Goal: Communication & Community: Connect with others

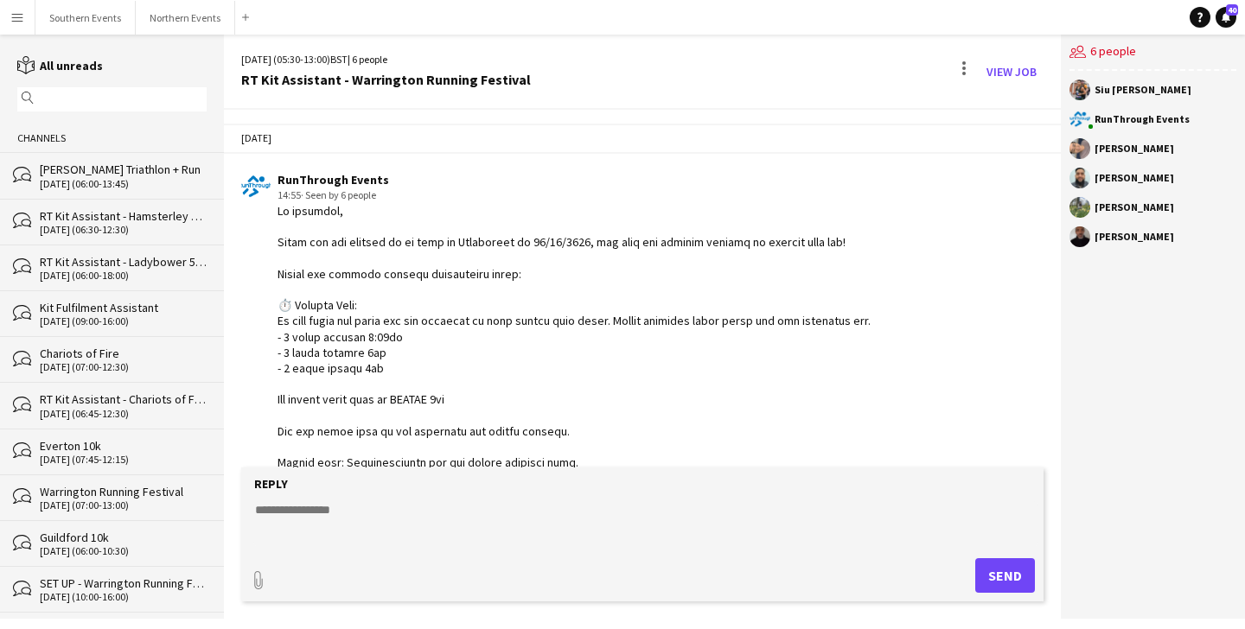
scroll to position [3460, 0]
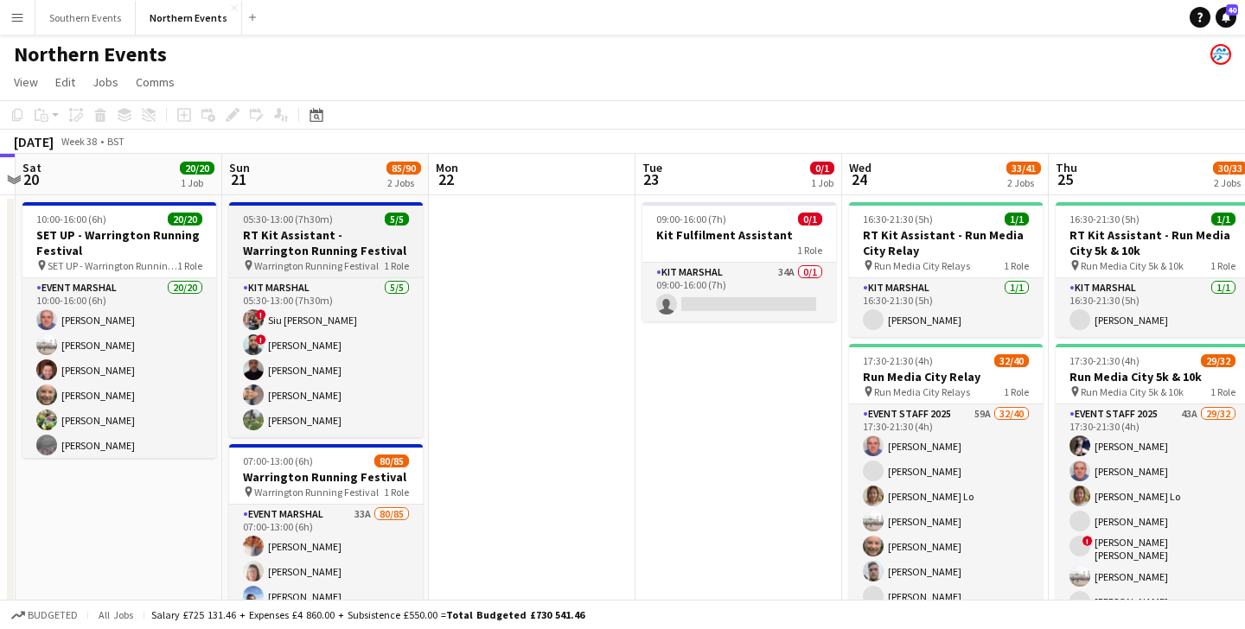
scroll to position [0, 836]
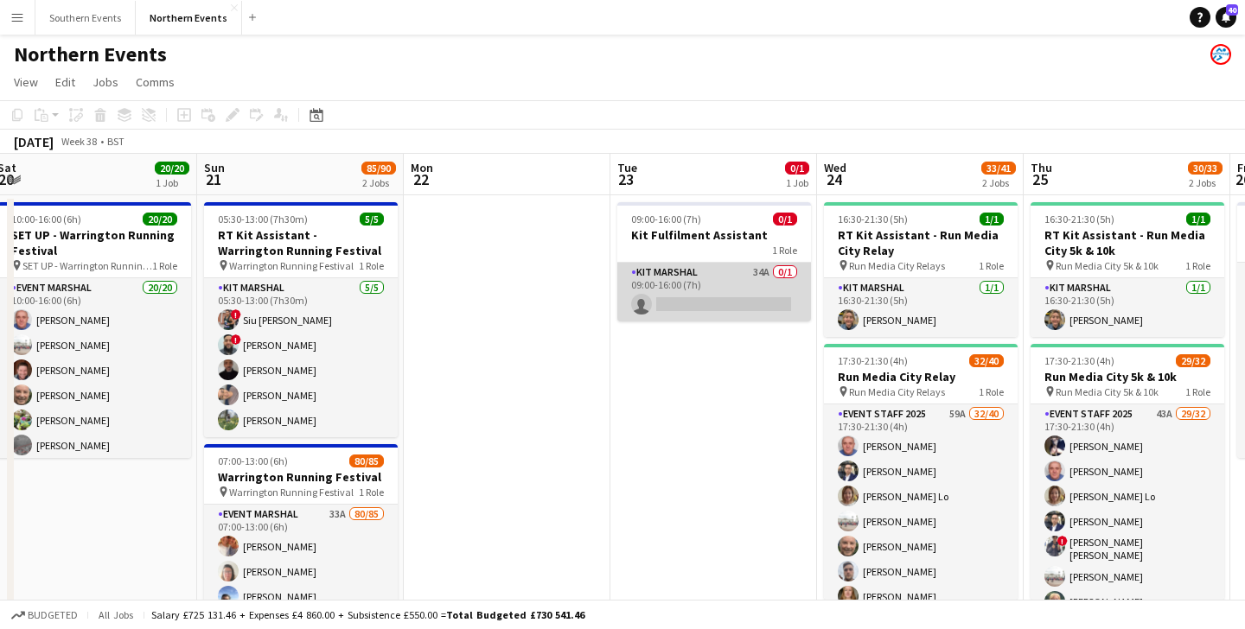
click at [736, 284] on app-card-role "Kit Marshal 34A 0/1 09:00-16:00 (7h) single-neutral-actions" at bounding box center [714, 292] width 194 height 59
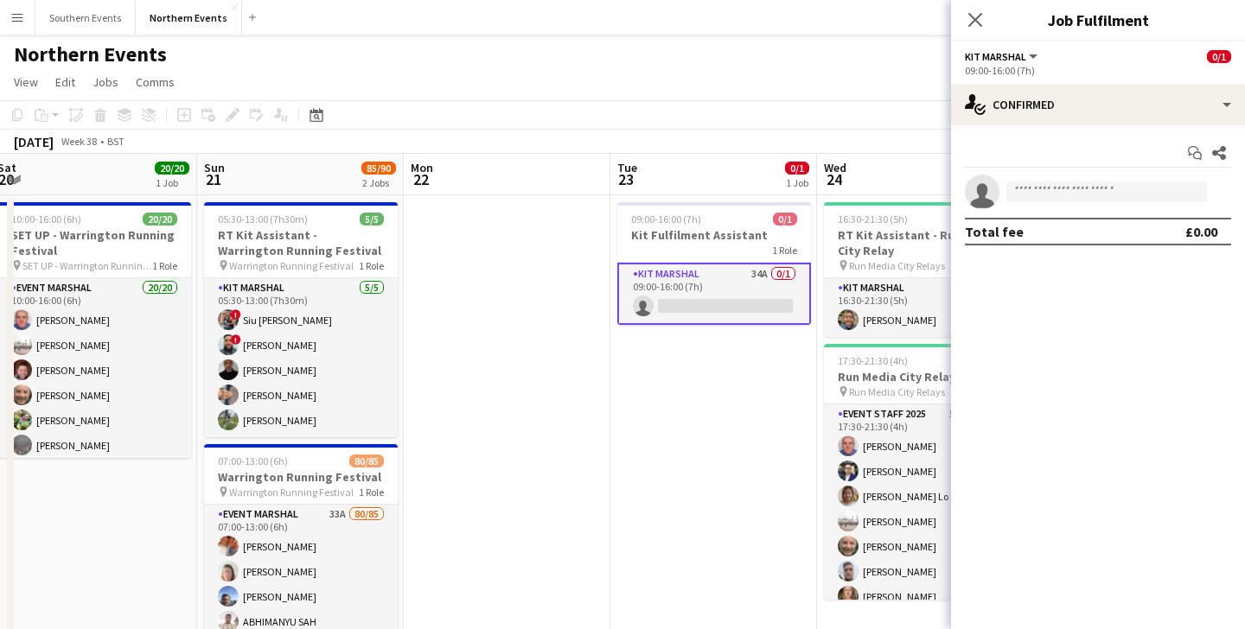
click at [1033, 49] on div "Kit Marshal All roles [PERSON_NAME]" at bounding box center [1002, 56] width 75 height 16
click at [1033, 61] on button "Kit Marshal" at bounding box center [1002, 56] width 75 height 13
click at [1072, 148] on div "Start chat Share" at bounding box center [1098, 153] width 266 height 29
click at [1000, 64] on div "09:00-16:00 (7h)" at bounding box center [1098, 70] width 266 height 13
click at [631, 220] on span "09:00-16:00 (7h)" at bounding box center [666, 219] width 70 height 13
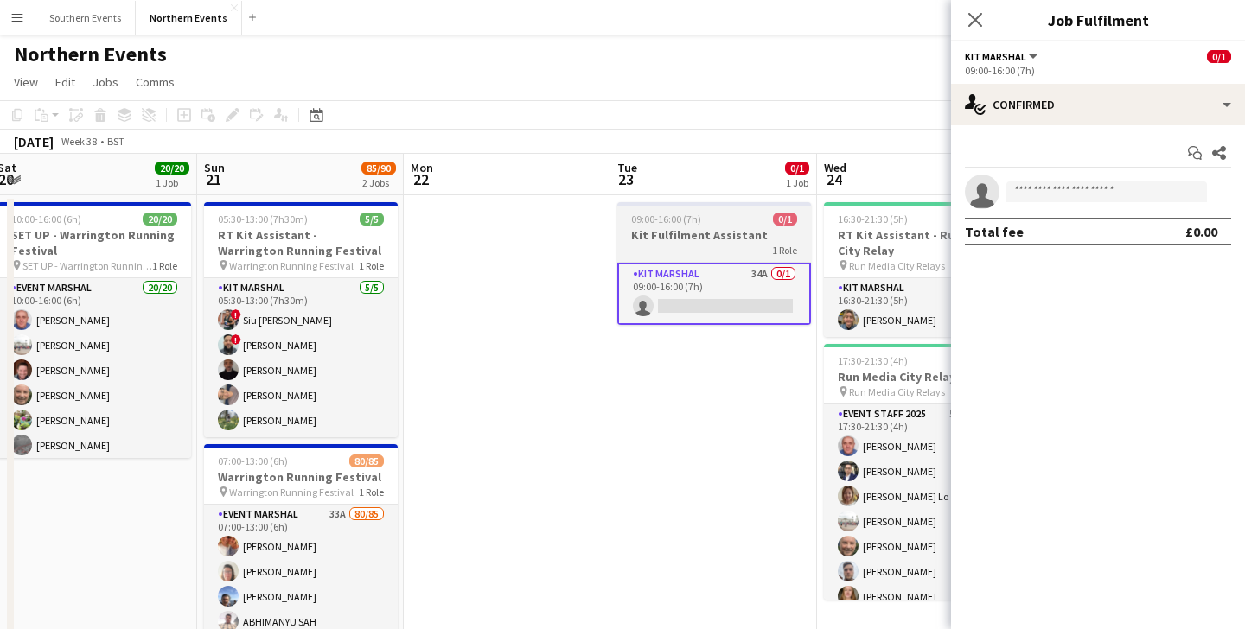
scroll to position [0, 835]
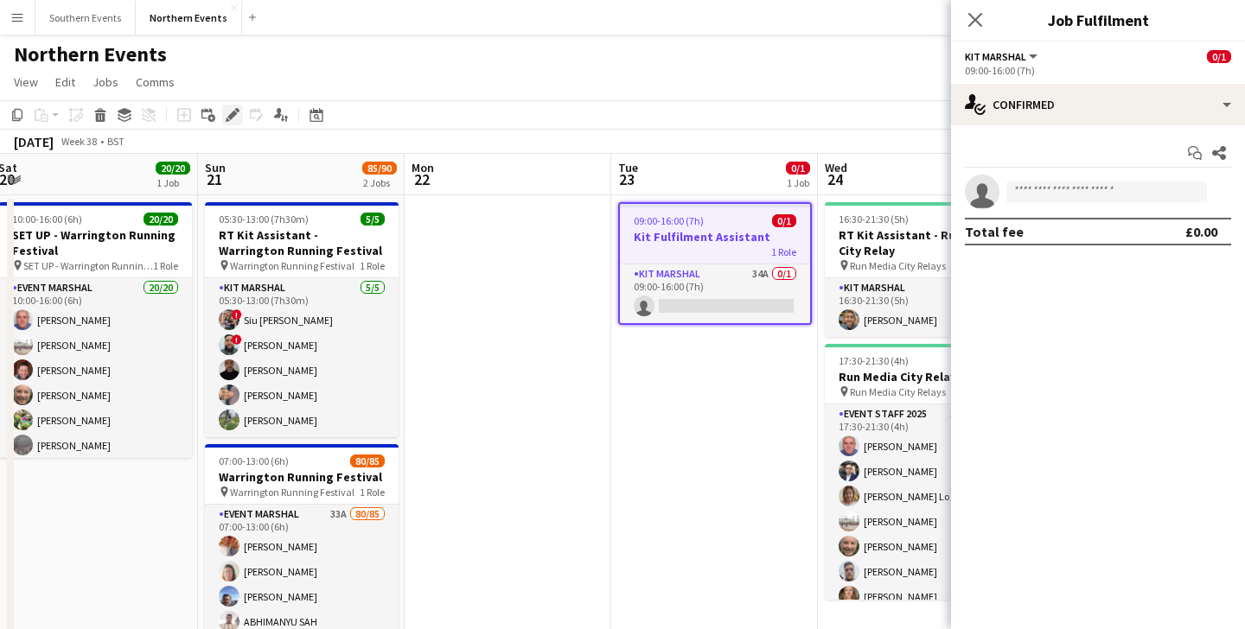
click at [228, 114] on icon "Edit" at bounding box center [233, 115] width 14 height 14
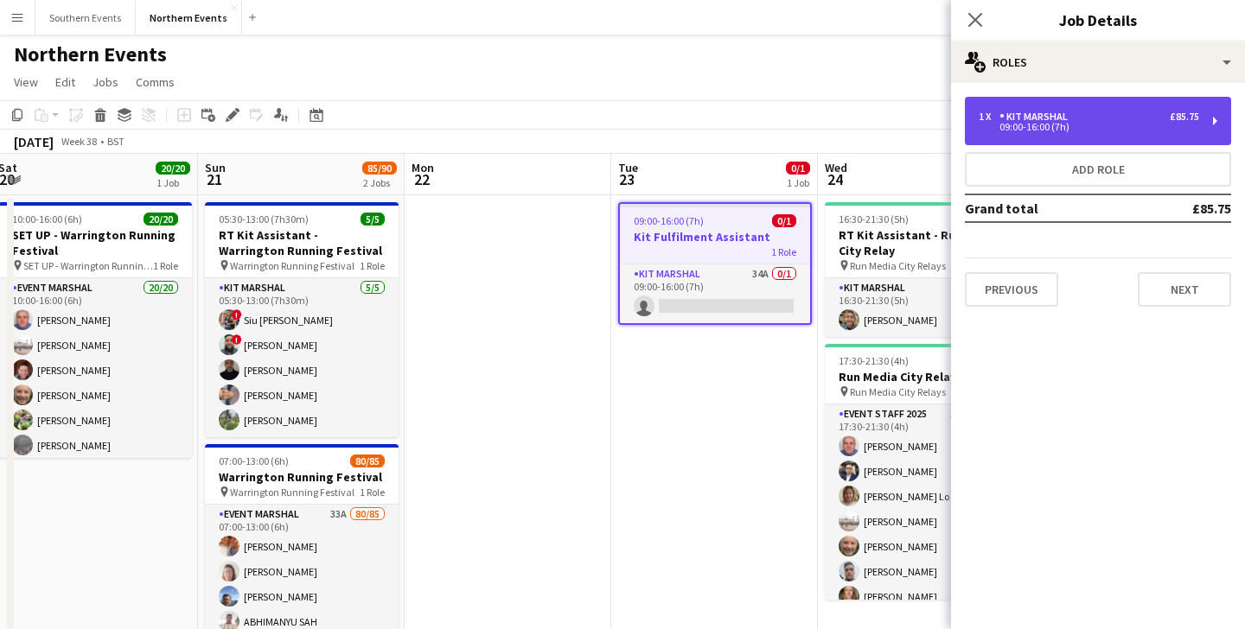
click at [1079, 120] on div "1 x Kit Marshal £85.75" at bounding box center [1089, 117] width 220 height 12
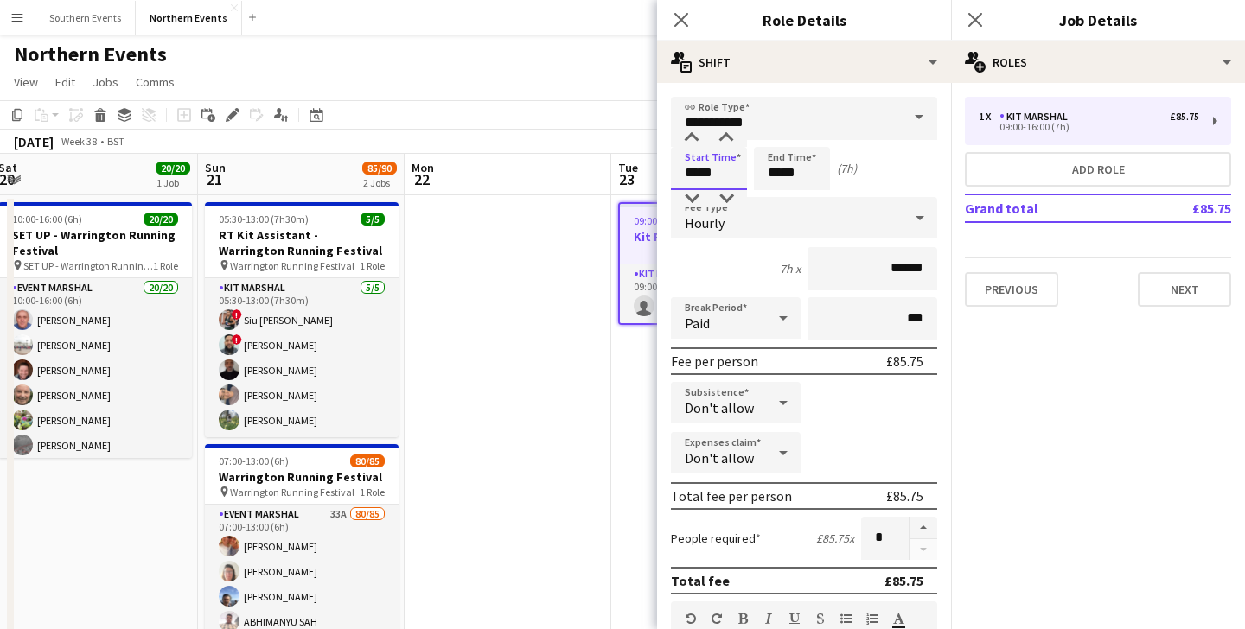
click at [720, 173] on input "*****" at bounding box center [709, 168] width 76 height 43
type input "*****"
click at [803, 173] on input "*****" at bounding box center [792, 168] width 76 height 43
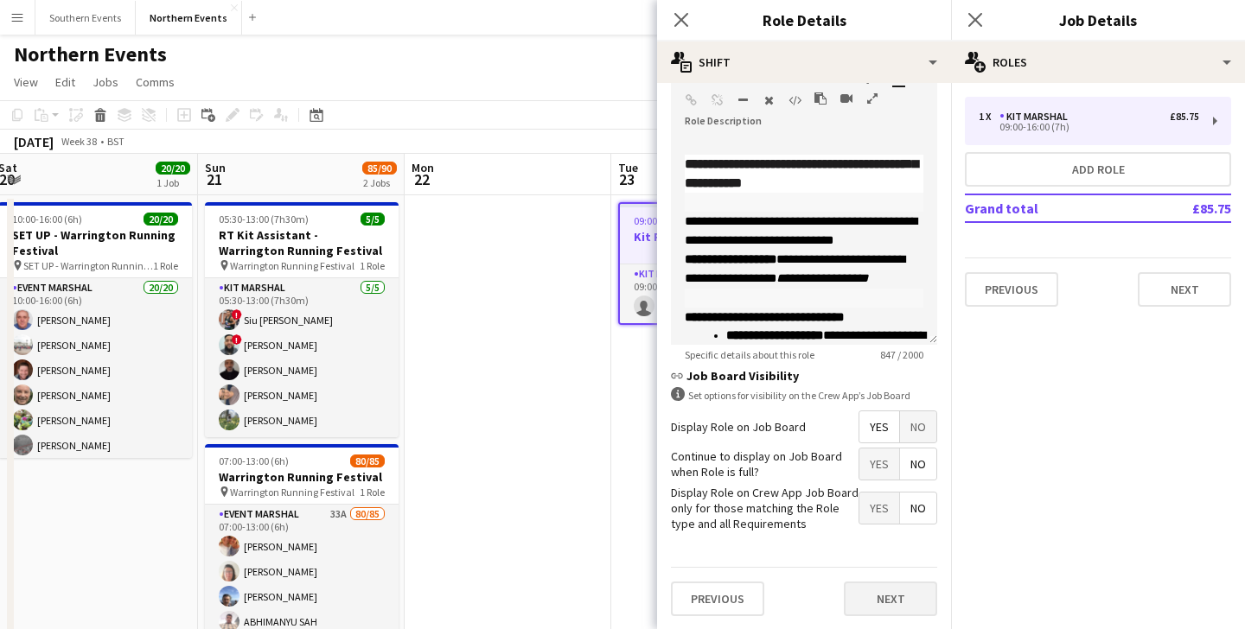
type input "*****"
click at [890, 613] on button "Next" at bounding box center [890, 599] width 93 height 35
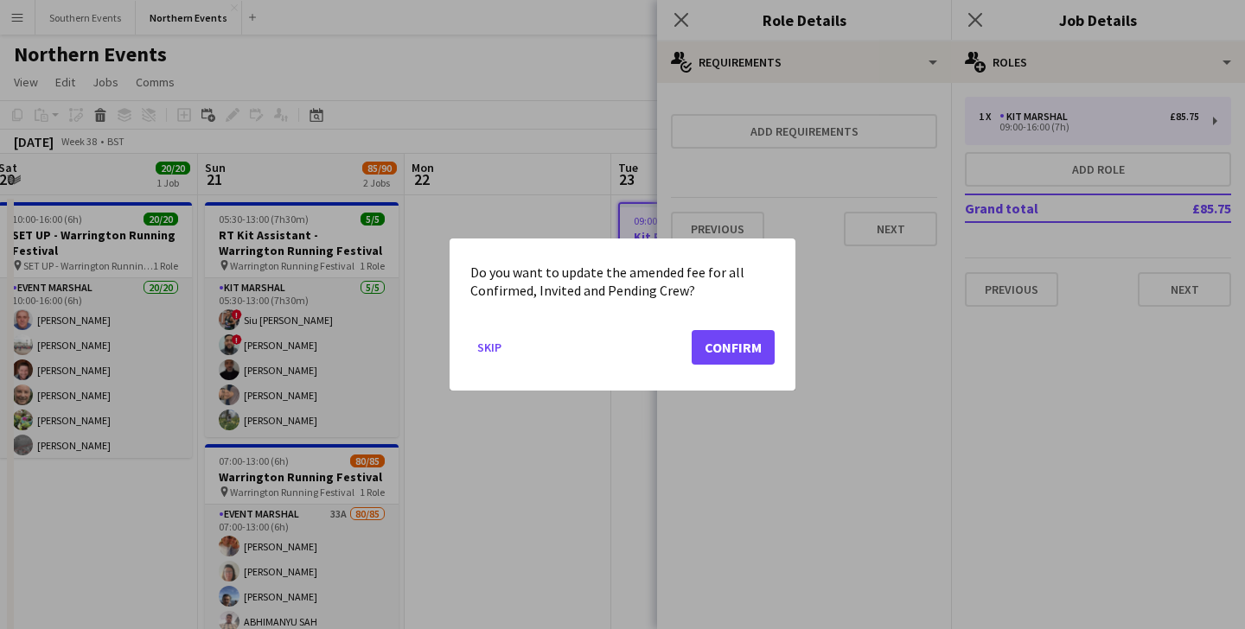
scroll to position [0, 0]
click at [741, 348] on button "Confirm" at bounding box center [733, 347] width 83 height 35
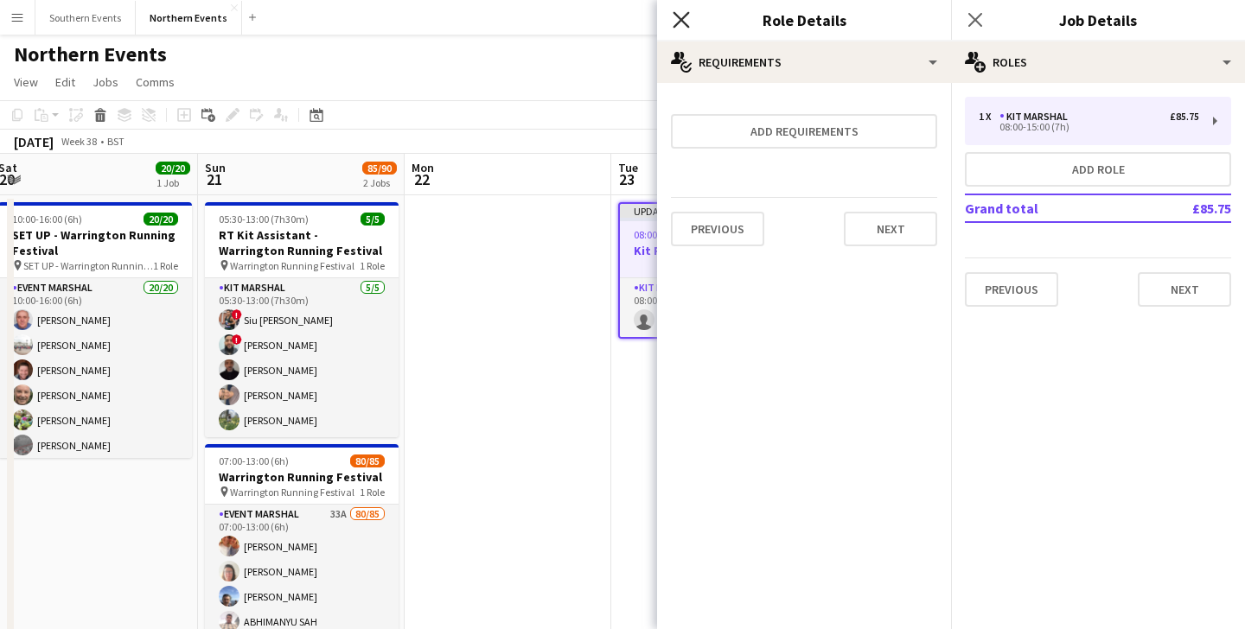
click at [686, 16] on icon at bounding box center [681, 19] width 16 height 16
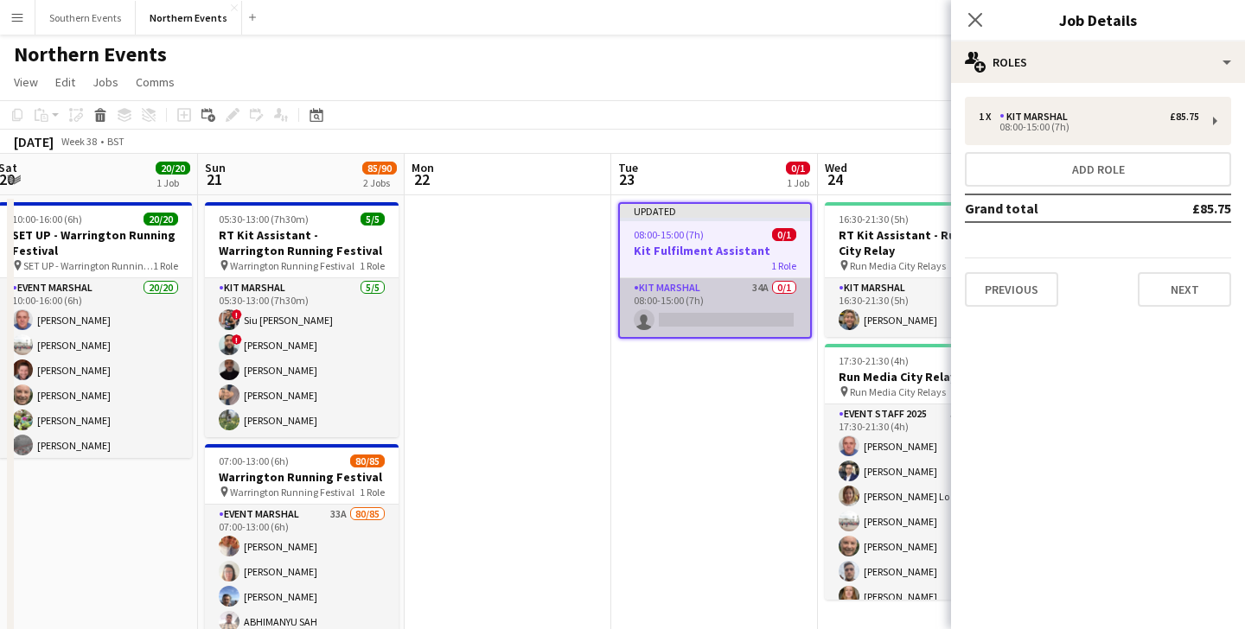
click at [711, 303] on app-card-role "Kit Marshal 34A 0/1 08:00-15:00 (7h) single-neutral-actions" at bounding box center [715, 307] width 190 height 59
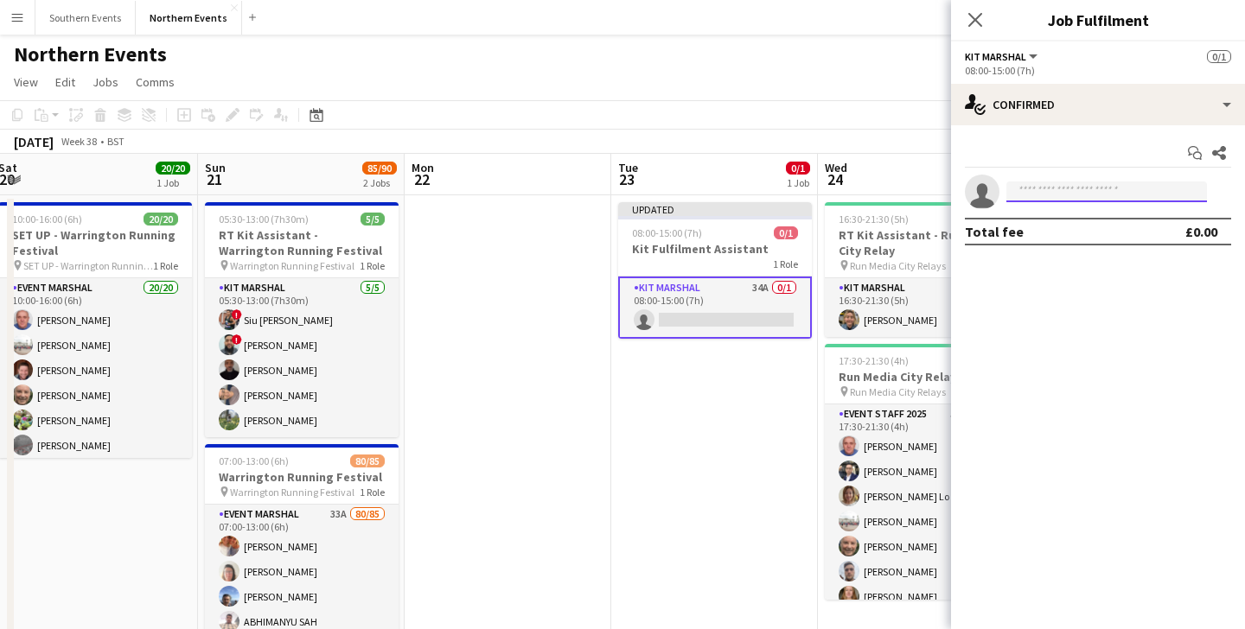
click at [1054, 197] on input at bounding box center [1106, 192] width 201 height 21
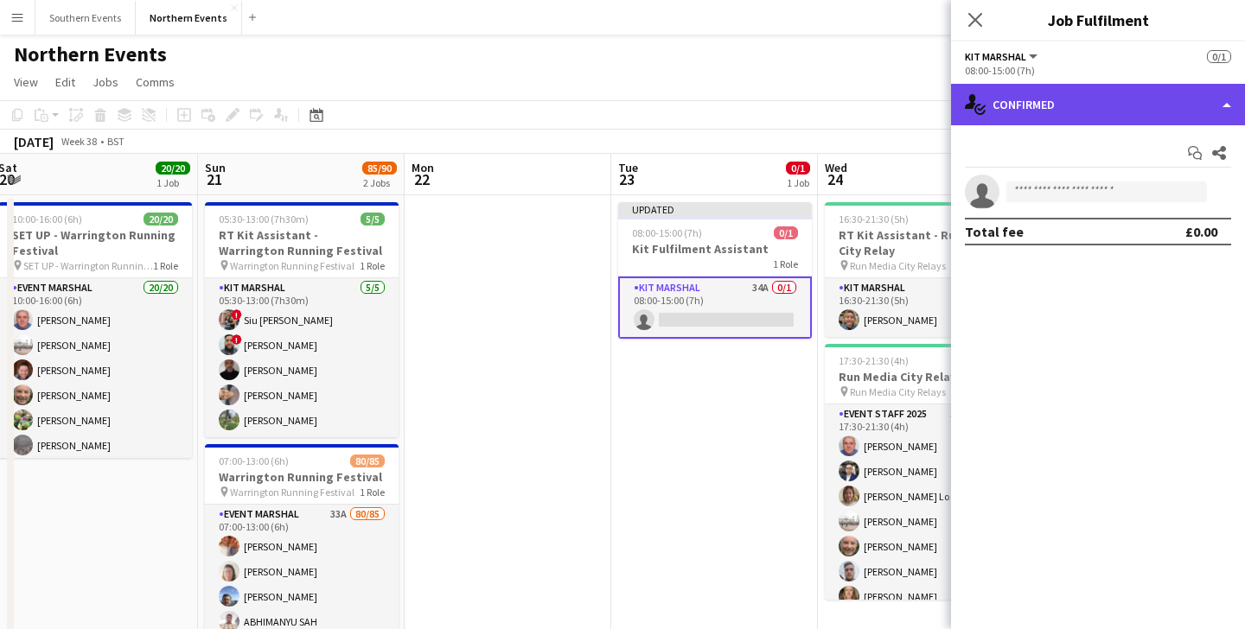
click at [1024, 109] on div "single-neutral-actions-check-2 Confirmed" at bounding box center [1098, 104] width 294 height 41
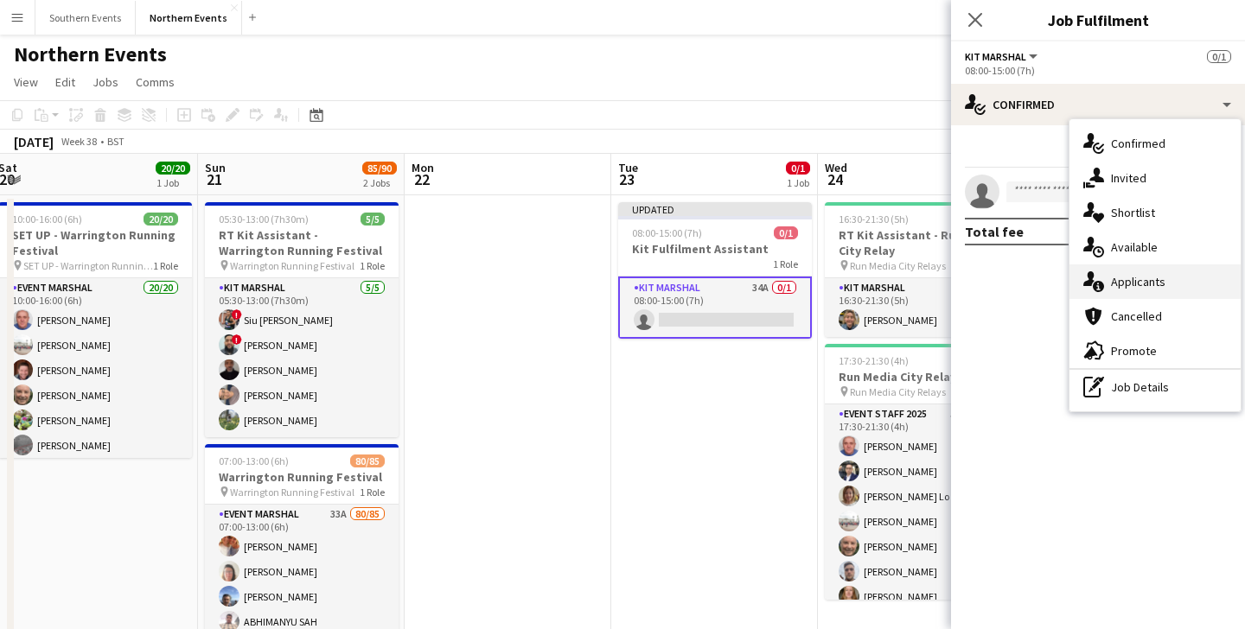
click at [1119, 281] on span "Applicants" at bounding box center [1138, 282] width 54 height 16
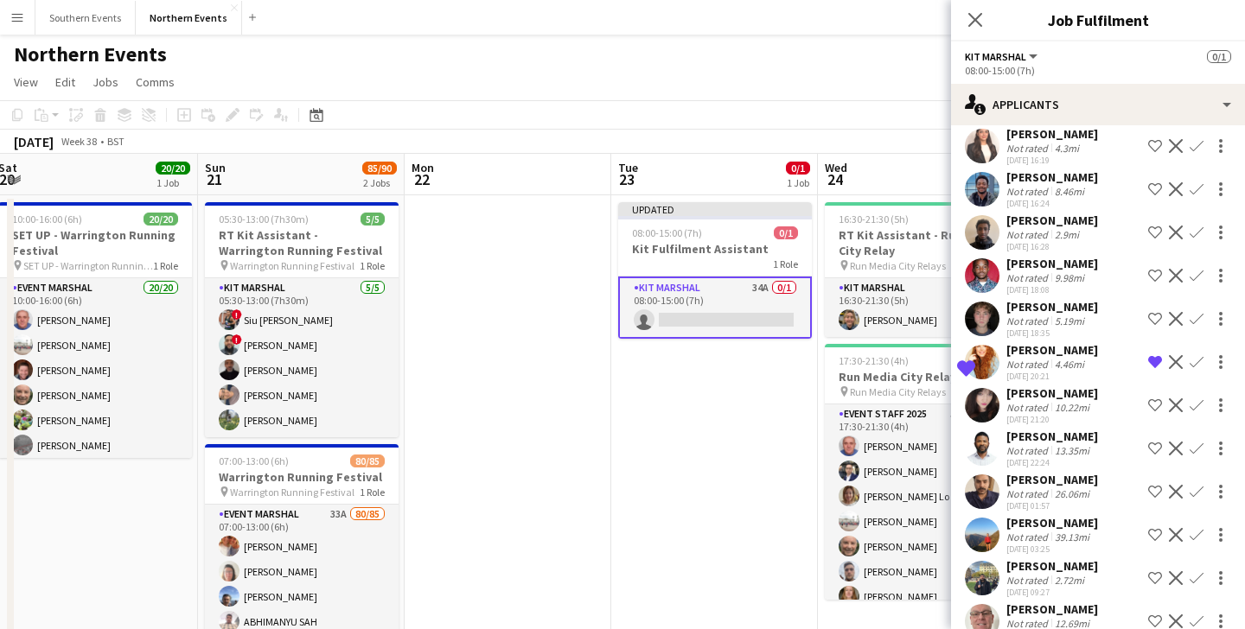
scroll to position [1079, 0]
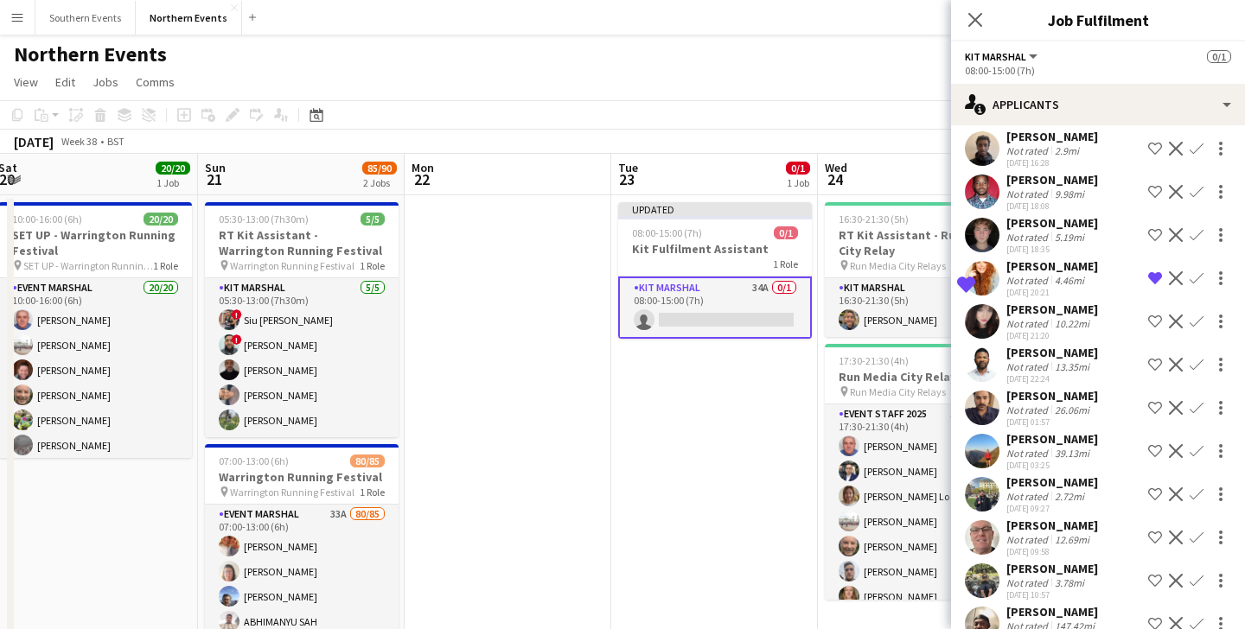
click at [1195, 444] on app-icon "Confirm" at bounding box center [1196, 451] width 14 height 14
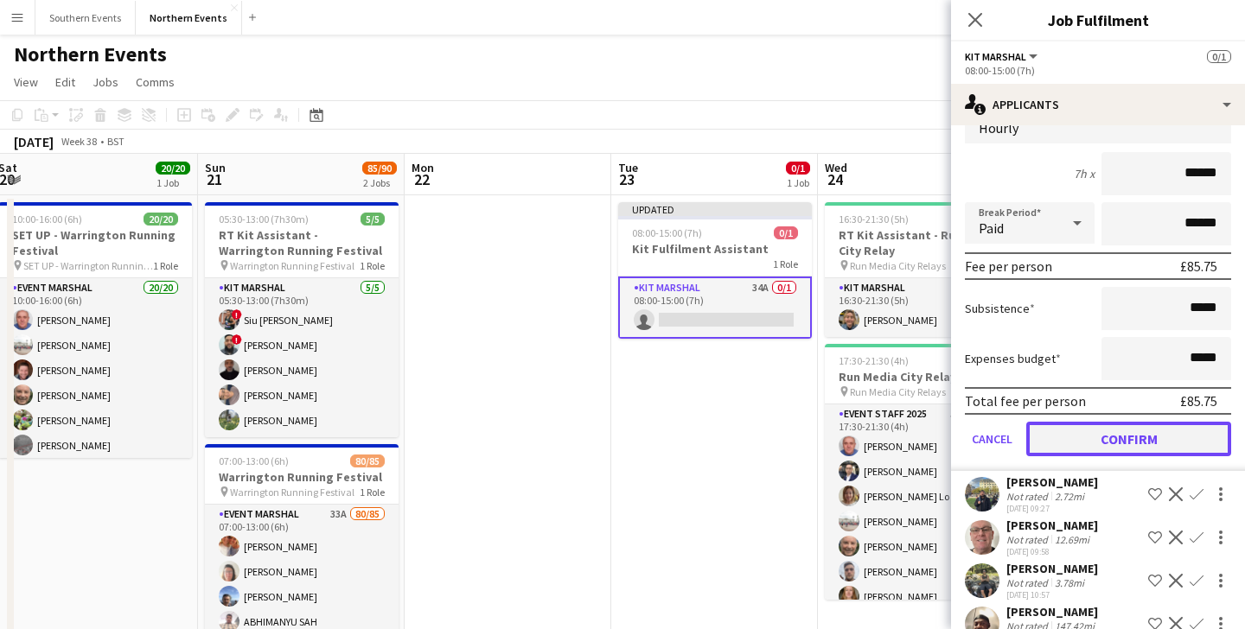
click at [1079, 422] on button "Confirm" at bounding box center [1128, 439] width 205 height 35
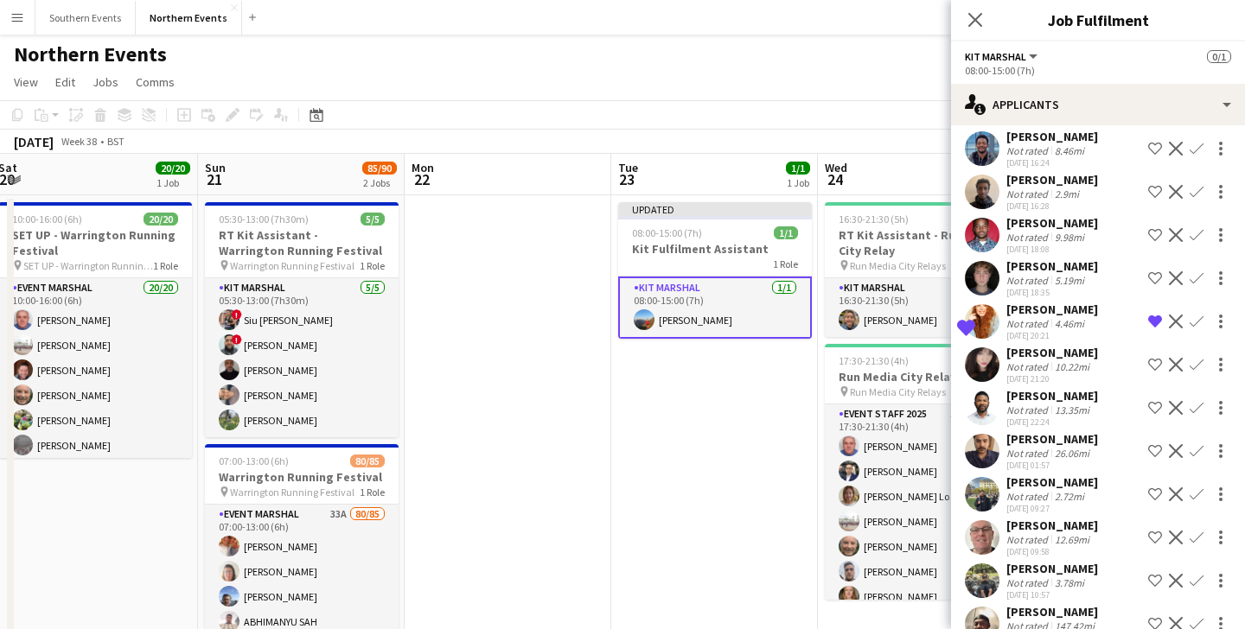
click at [662, 388] on app-date-cell "Updated 08:00-15:00 (7h) 1/1 Kit Fulfilment Assistant 1 Role Kit Marshal [DATE]…" at bounding box center [714, 465] width 207 height 541
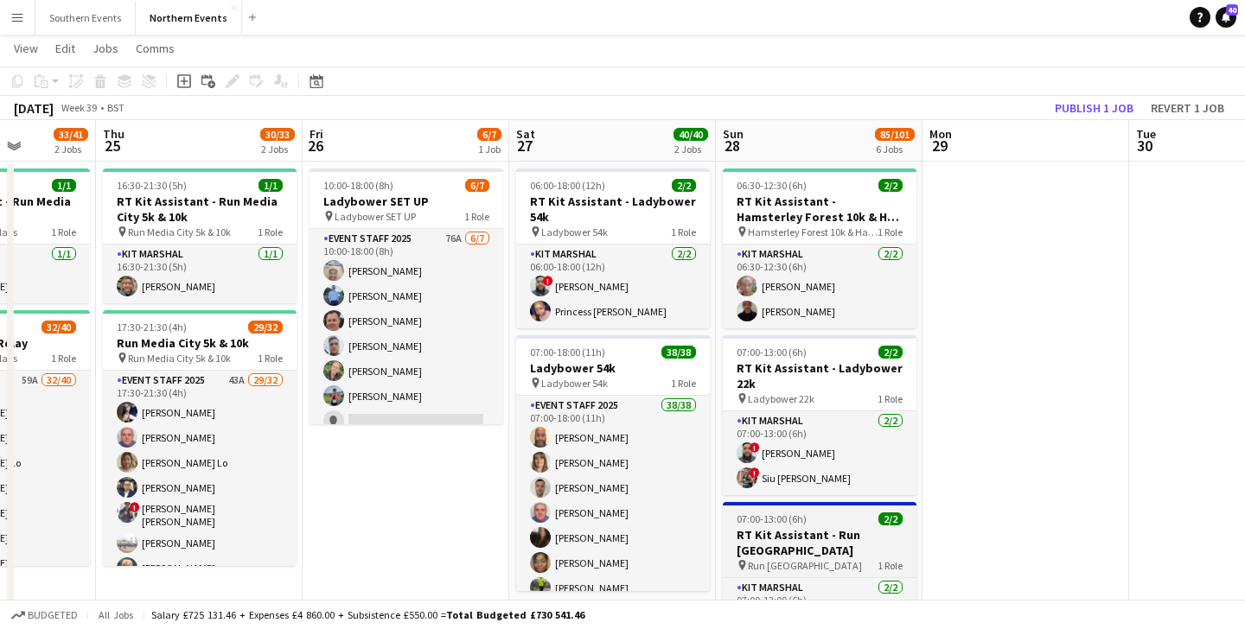
scroll to position [0, 0]
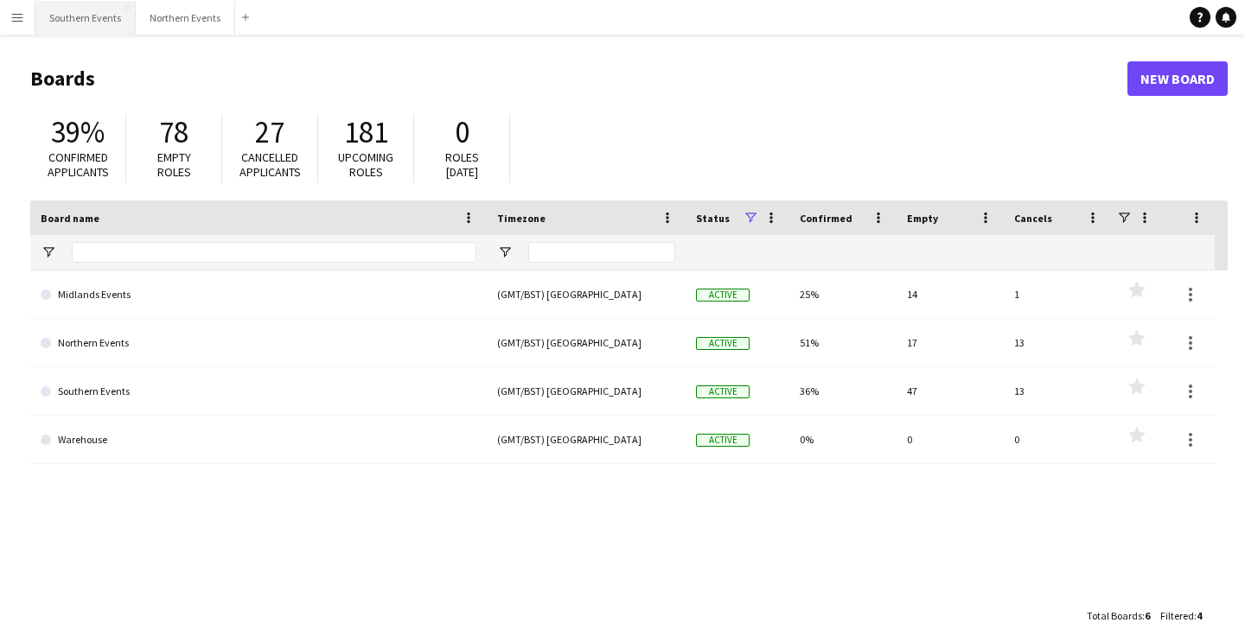
click at [75, 6] on button "Southern Events Close" at bounding box center [85, 18] width 100 height 34
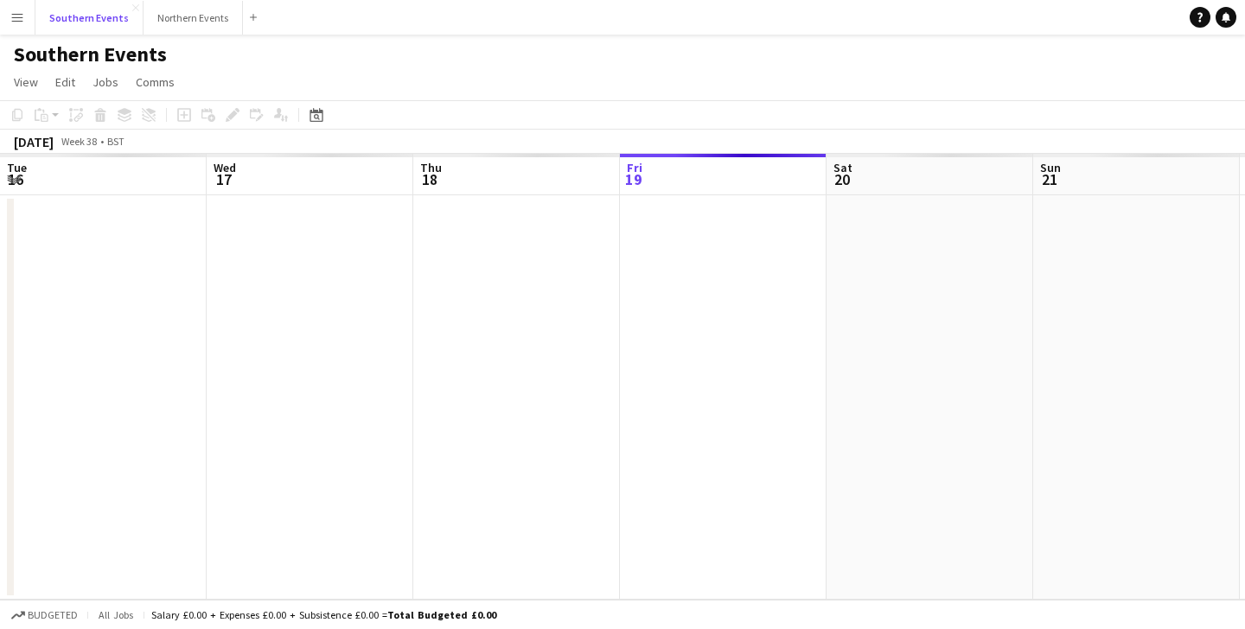
scroll to position [0, 413]
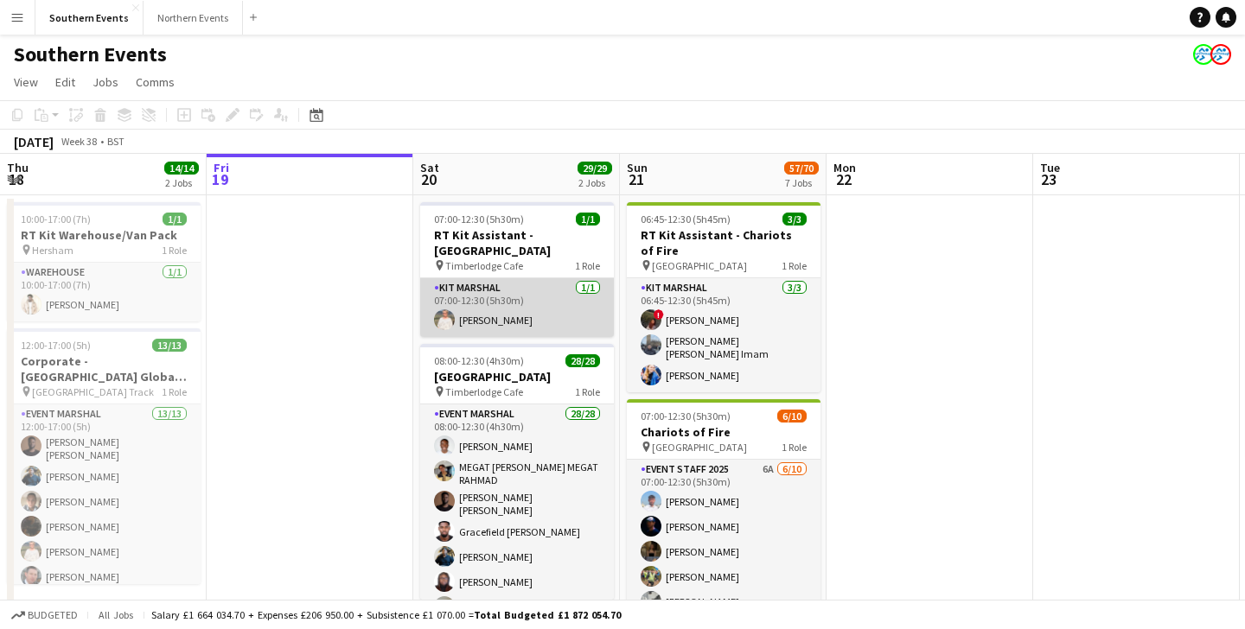
click at [518, 301] on app-card-role "Kit Marshal 1/1 07:00-12:30 (5h30m) Melinda Kirkwood" at bounding box center [517, 307] width 194 height 59
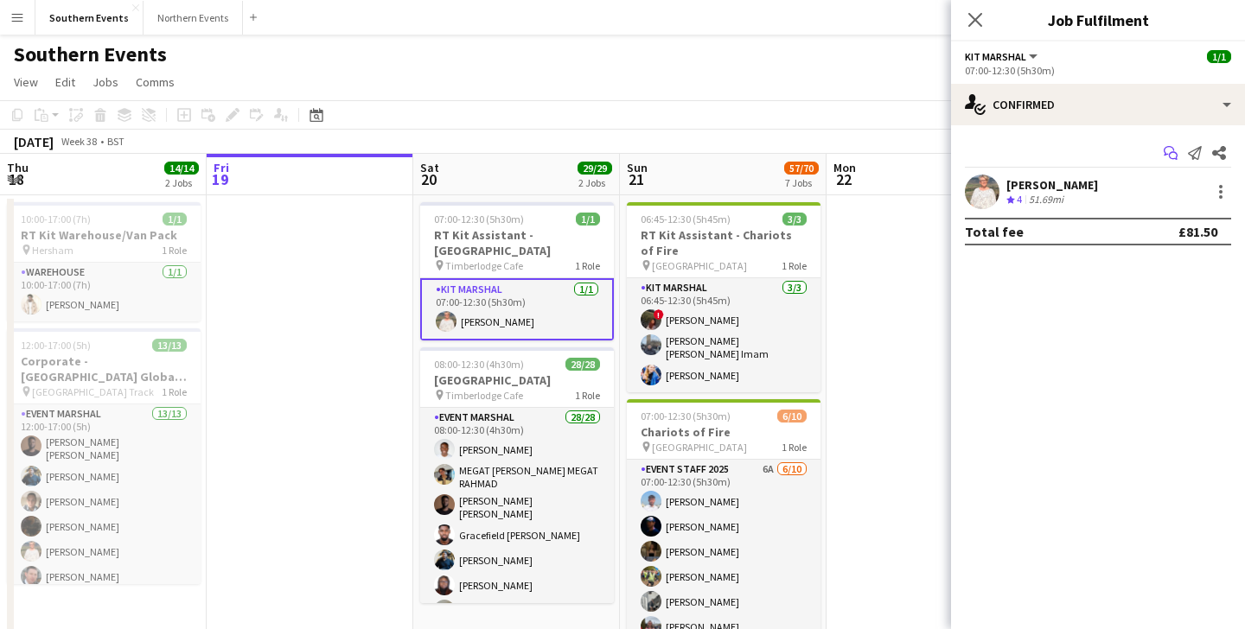
click at [1172, 149] on icon at bounding box center [1169, 151] width 10 height 10
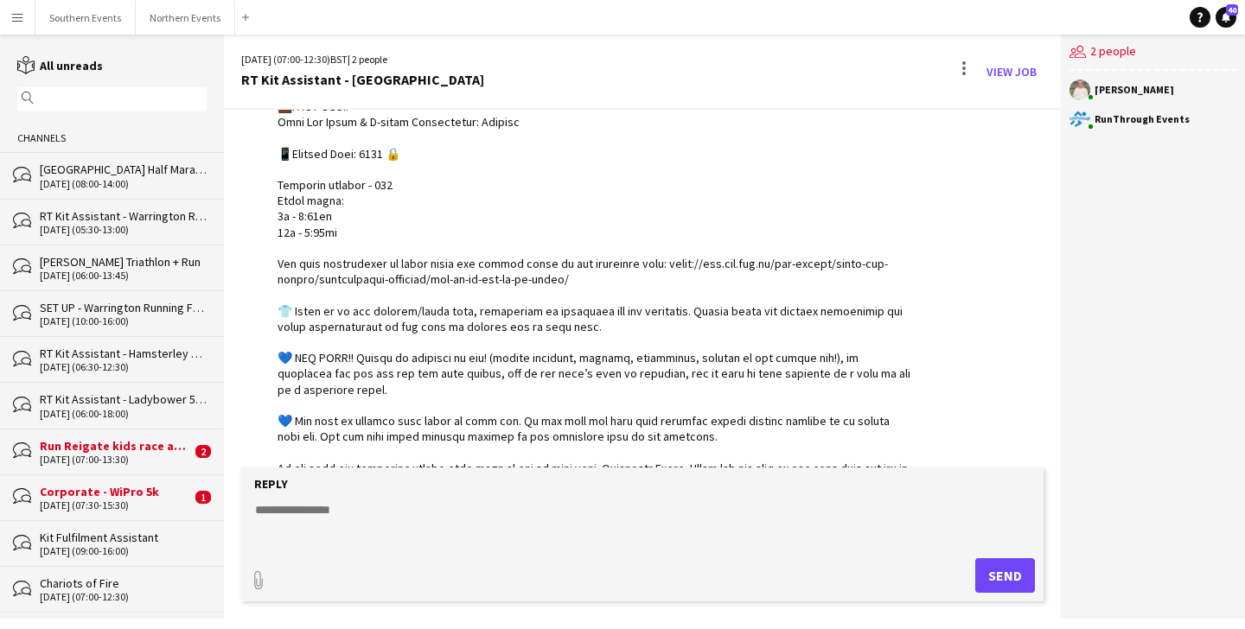
scroll to position [481, 0]
drag, startPoint x: 361, startPoint y: 150, endPoint x: 390, endPoint y: 151, distance: 28.5
click at [390, 151] on div at bounding box center [594, 132] width 634 height 819
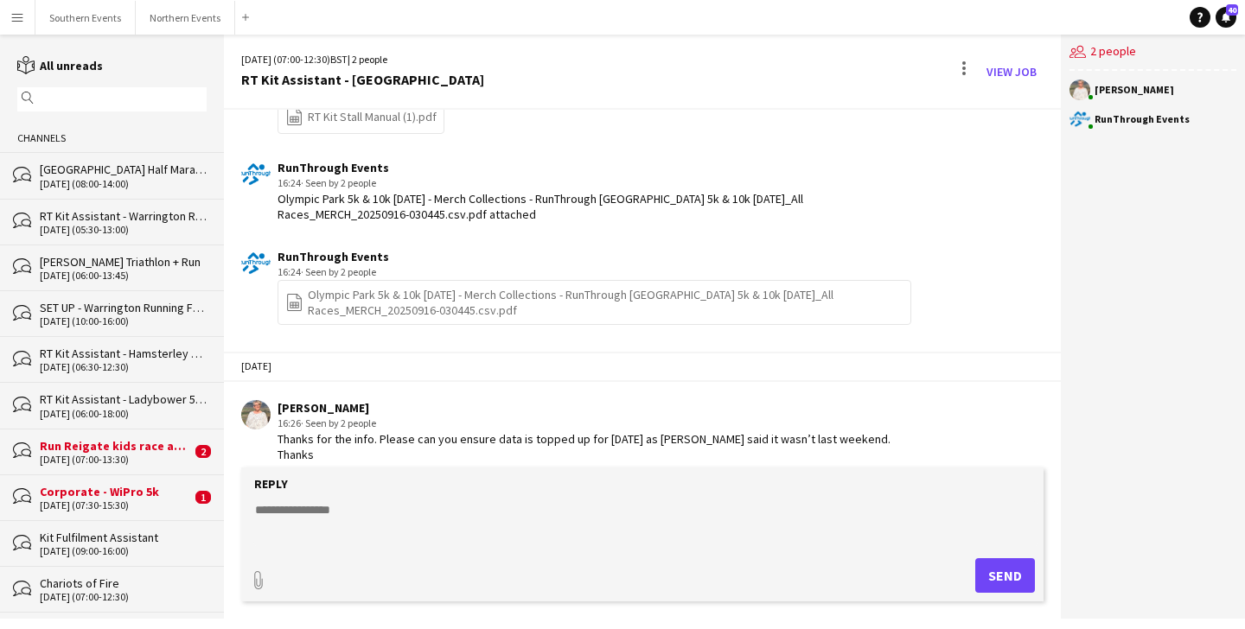
scroll to position [1290, 0]
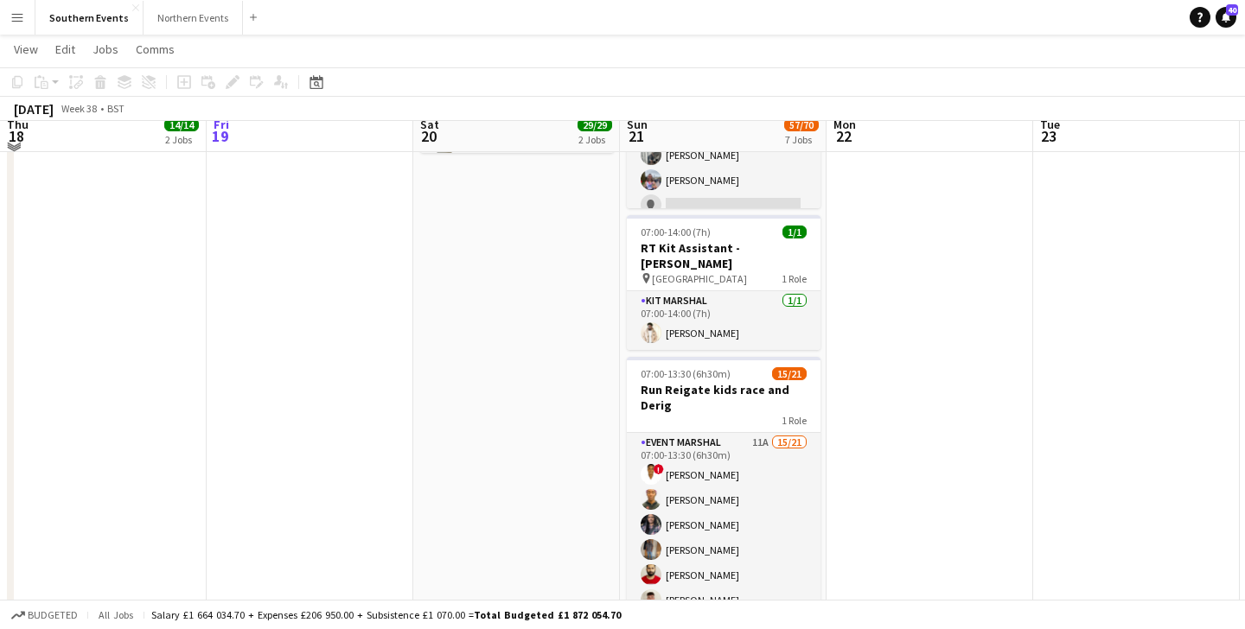
scroll to position [435, 0]
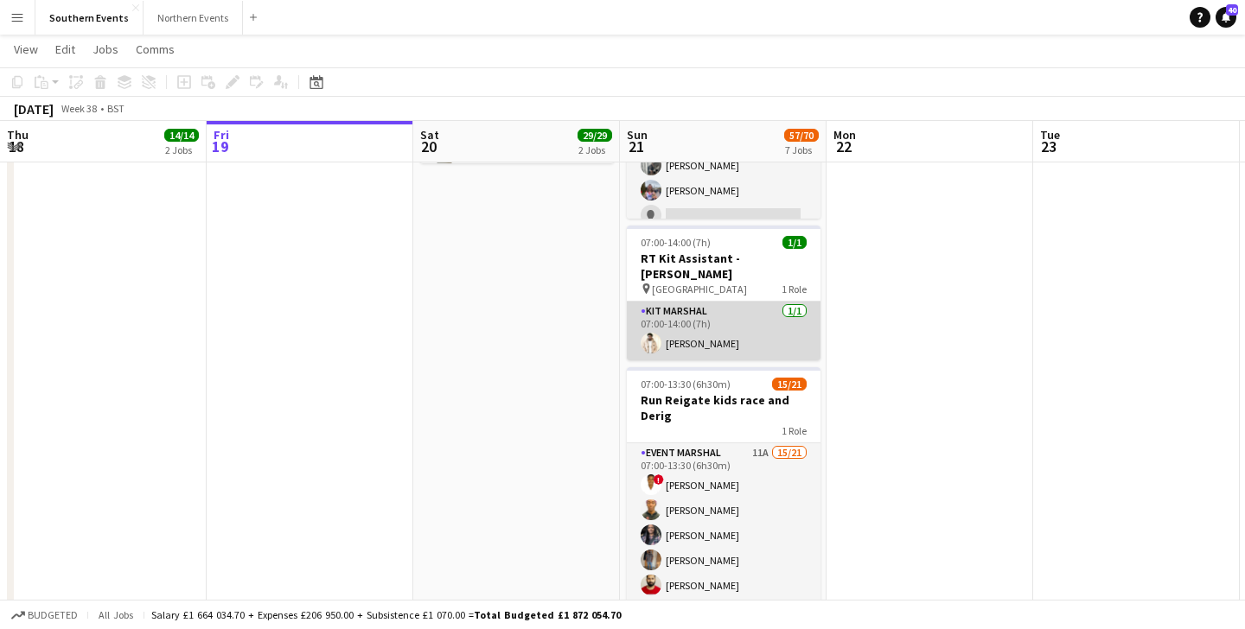
click at [742, 320] on app-card-role "Kit Marshal 1/1 07:00-14:00 (7h) Jaydon Young" at bounding box center [724, 331] width 194 height 59
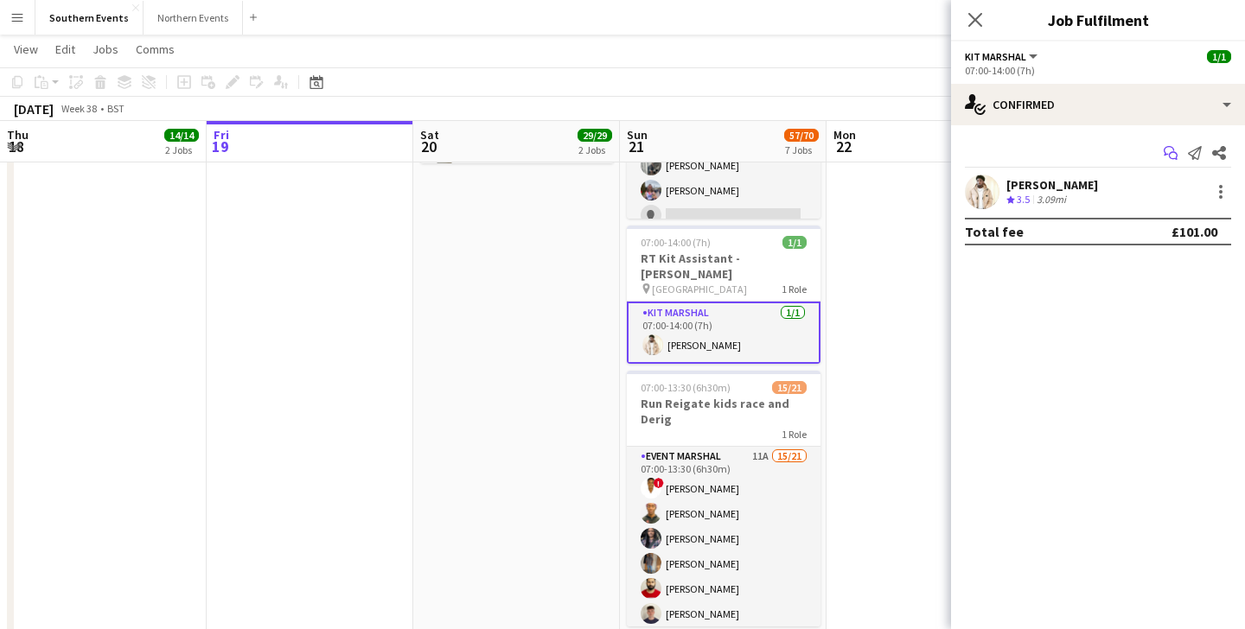
click at [1164, 150] on icon at bounding box center [1169, 151] width 10 height 10
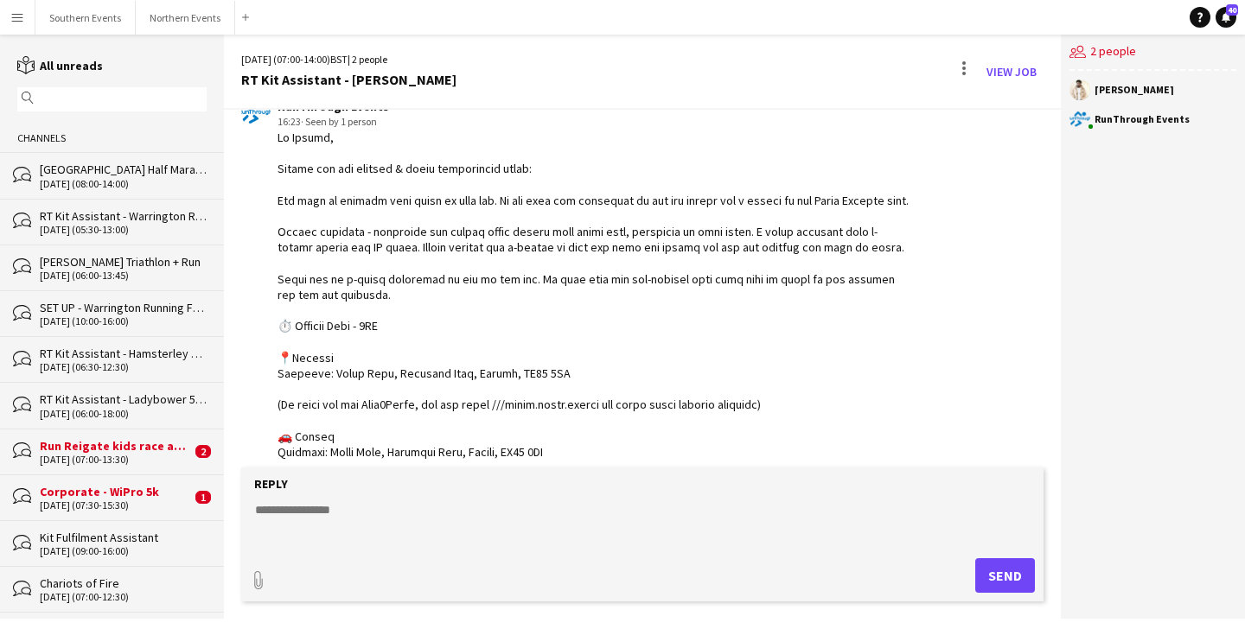
scroll to position [77, 0]
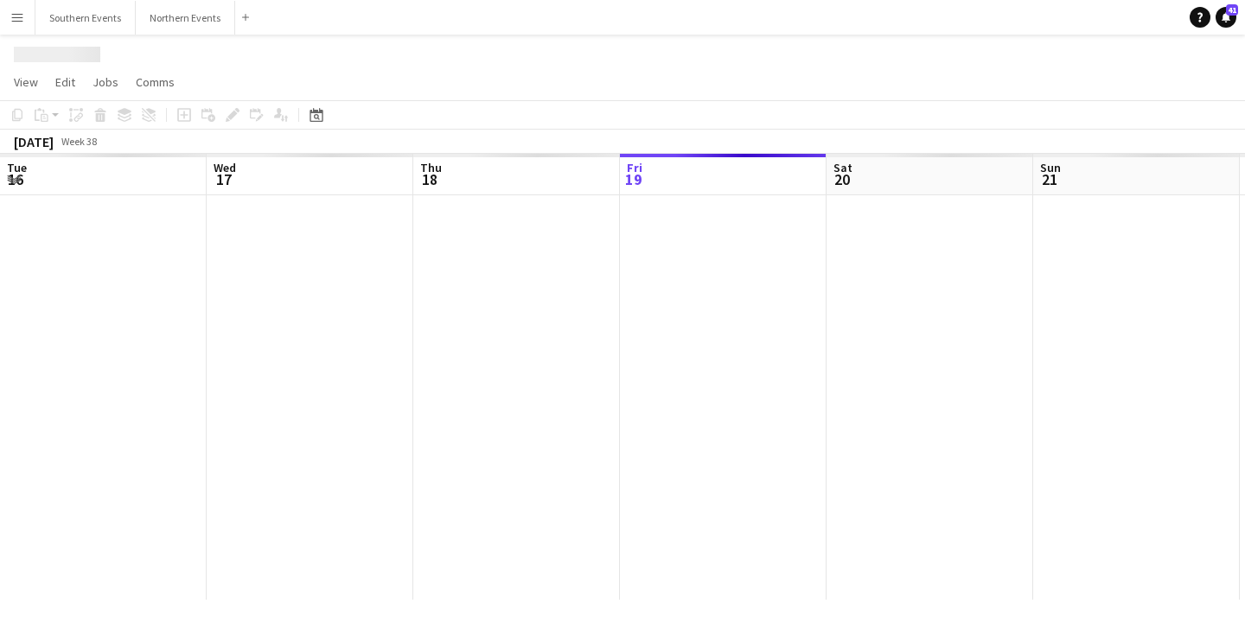
scroll to position [0, 413]
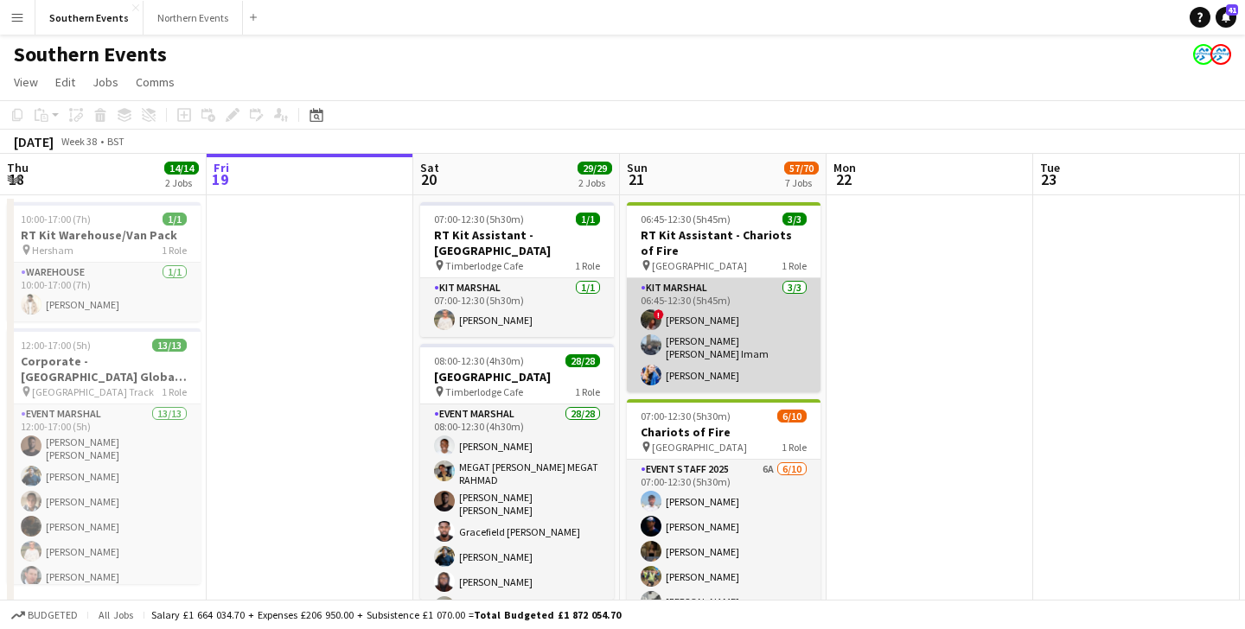
click at [747, 336] on app-card-role "Kit Marshal 3/3 06:45-12:30 (5h45m) ! Hollie Dilkes Syed Shah Ashhar Imam Sophi…" at bounding box center [724, 335] width 194 height 114
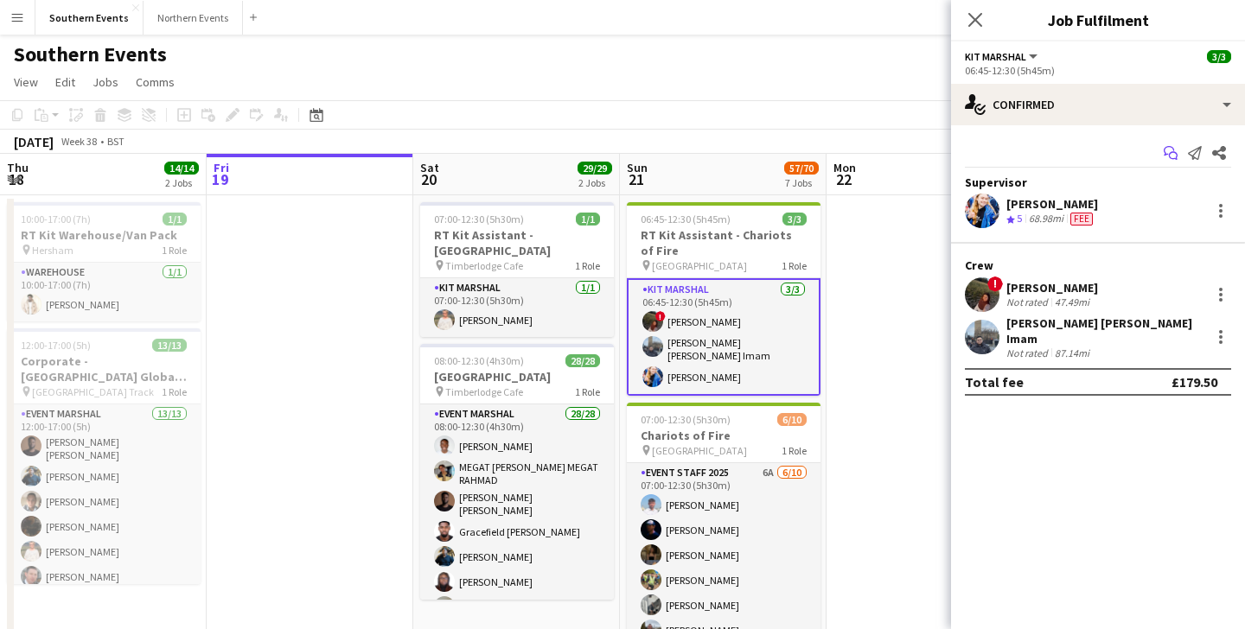
click at [1173, 156] on icon "Start chat" at bounding box center [1171, 153] width 14 height 14
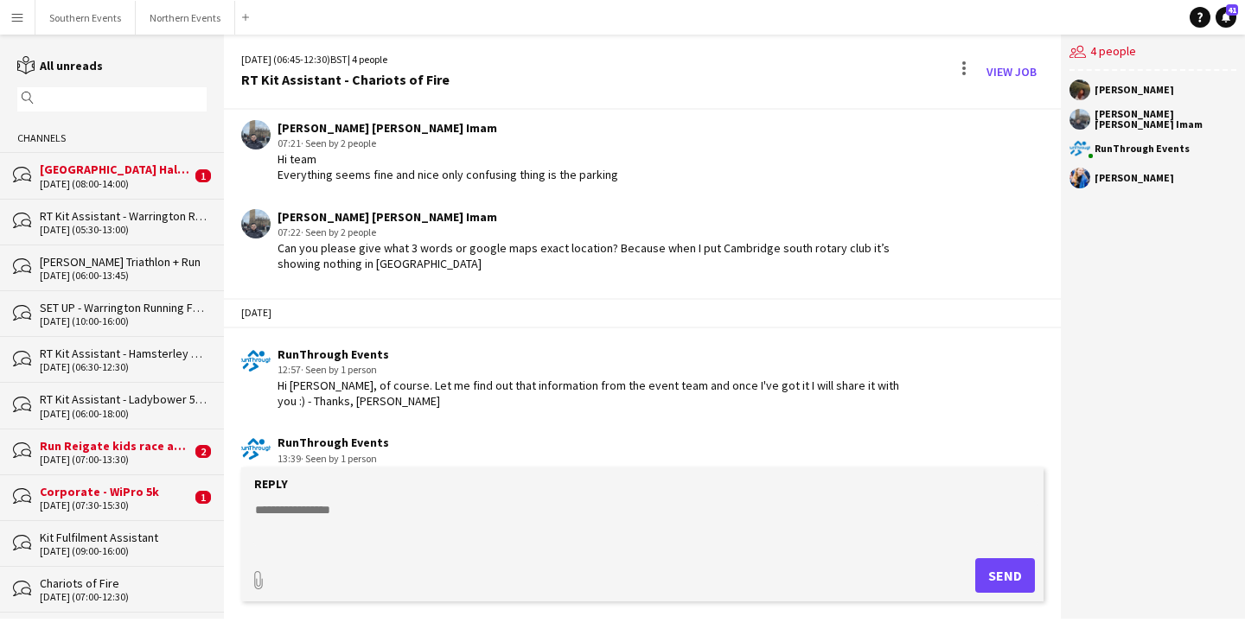
scroll to position [1799, 0]
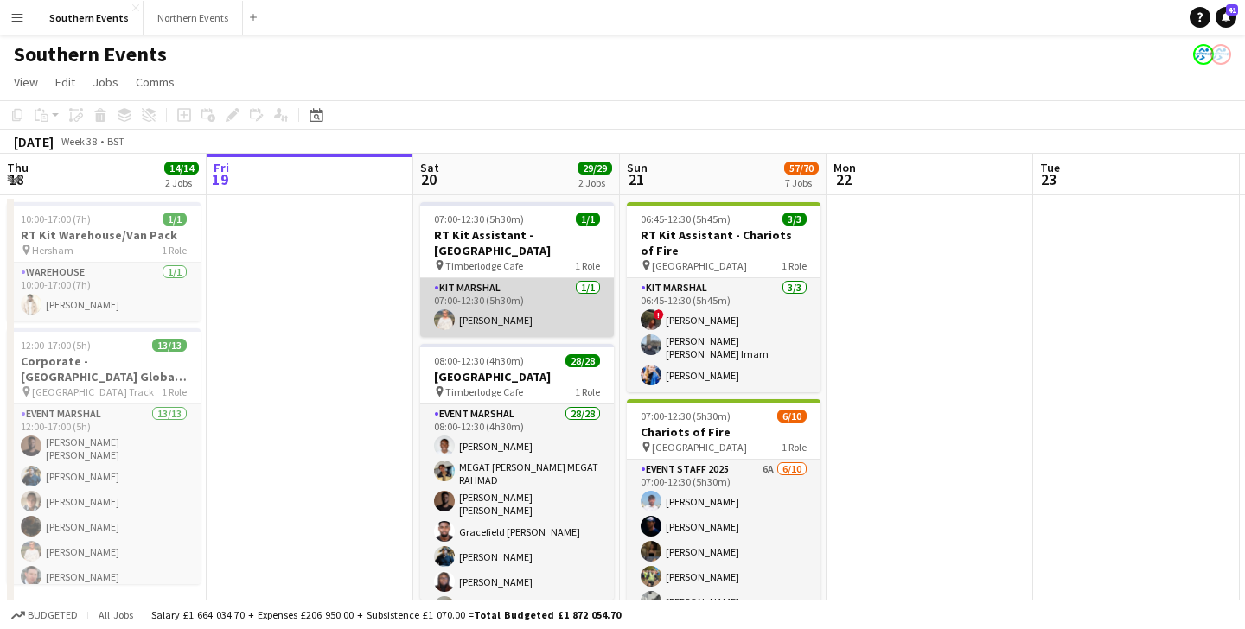
click at [498, 316] on app-card-role "Kit Marshal 1/1 07:00-12:30 (5h30m) Melinda Kirkwood" at bounding box center [517, 307] width 194 height 59
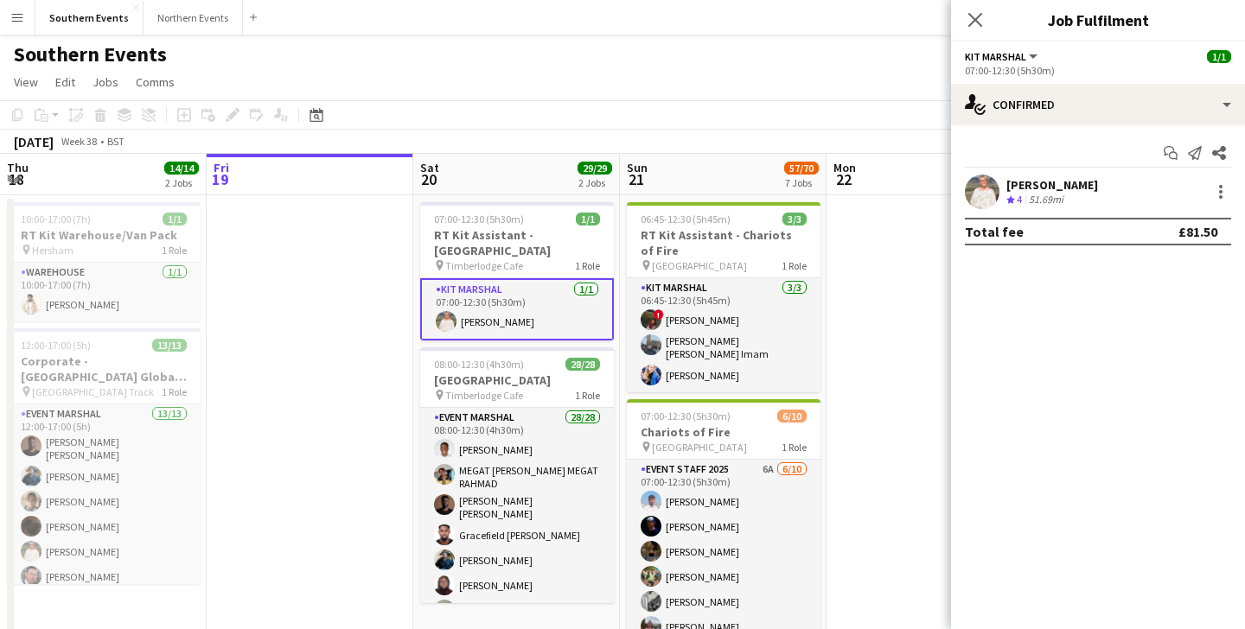
click at [1115, 175] on div "Melinda Kirkwood Crew rating 4 51.69mi" at bounding box center [1098, 192] width 294 height 35
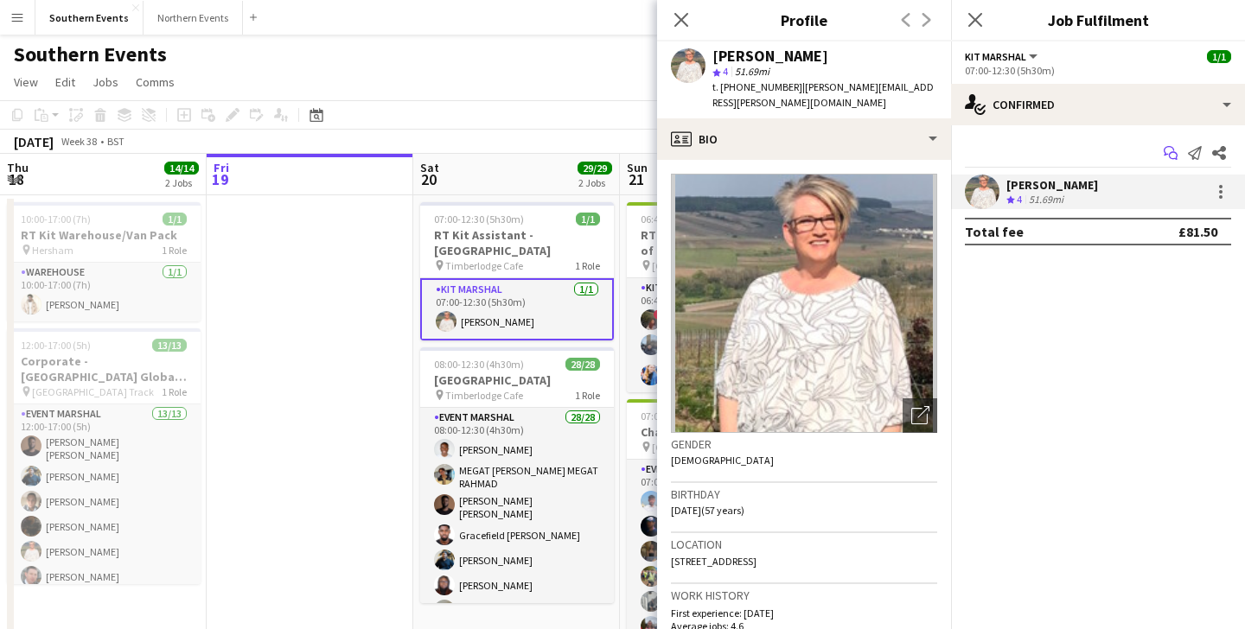
click at [1169, 155] on icon at bounding box center [1173, 156] width 9 height 9
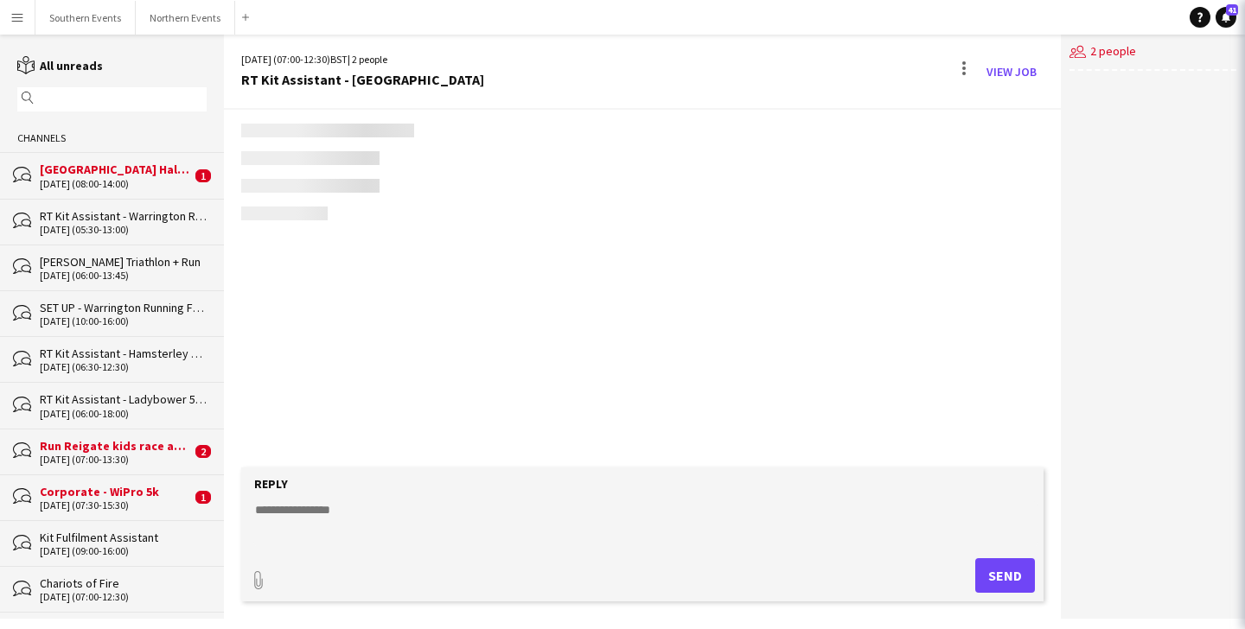
scroll to position [1292, 0]
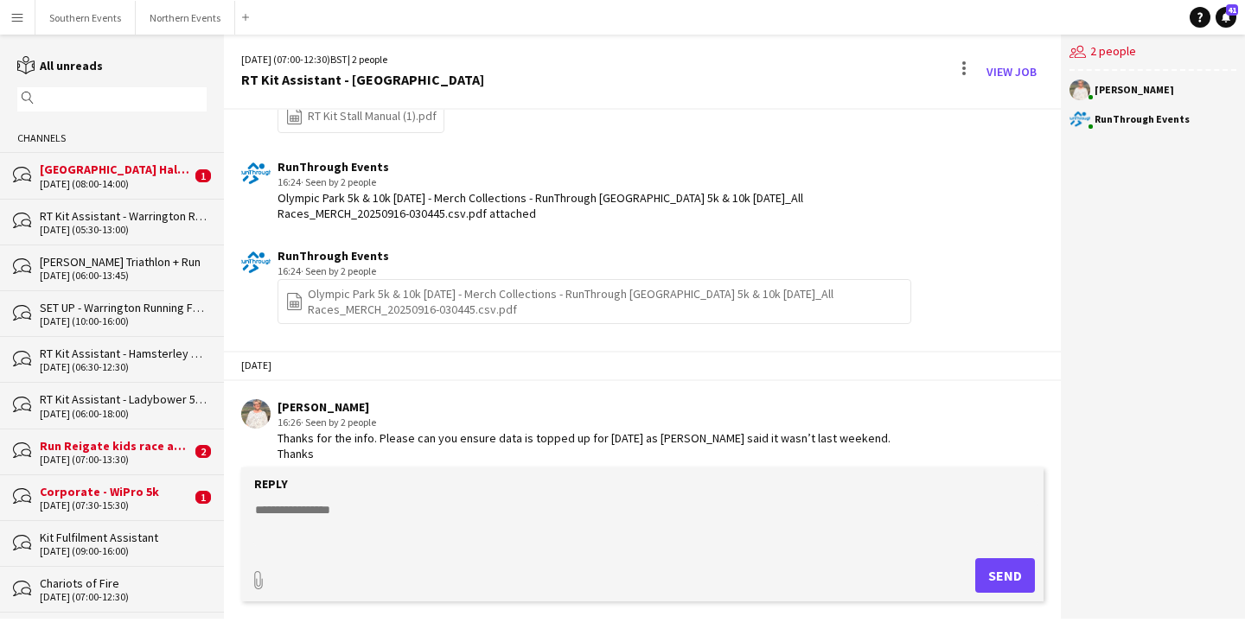
click at [337, 508] on textarea at bounding box center [645, 523] width 785 height 45
click at [313, 516] on textarea at bounding box center [645, 523] width 785 height 45
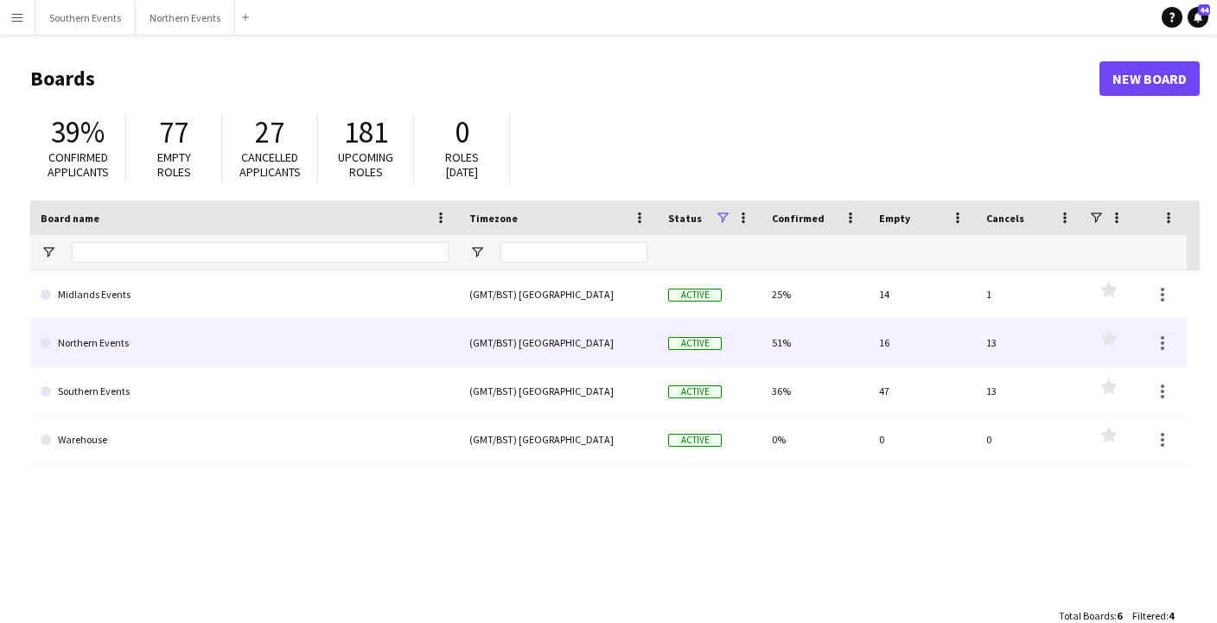
click at [129, 348] on link "Northern Events" at bounding box center [245, 343] width 408 height 48
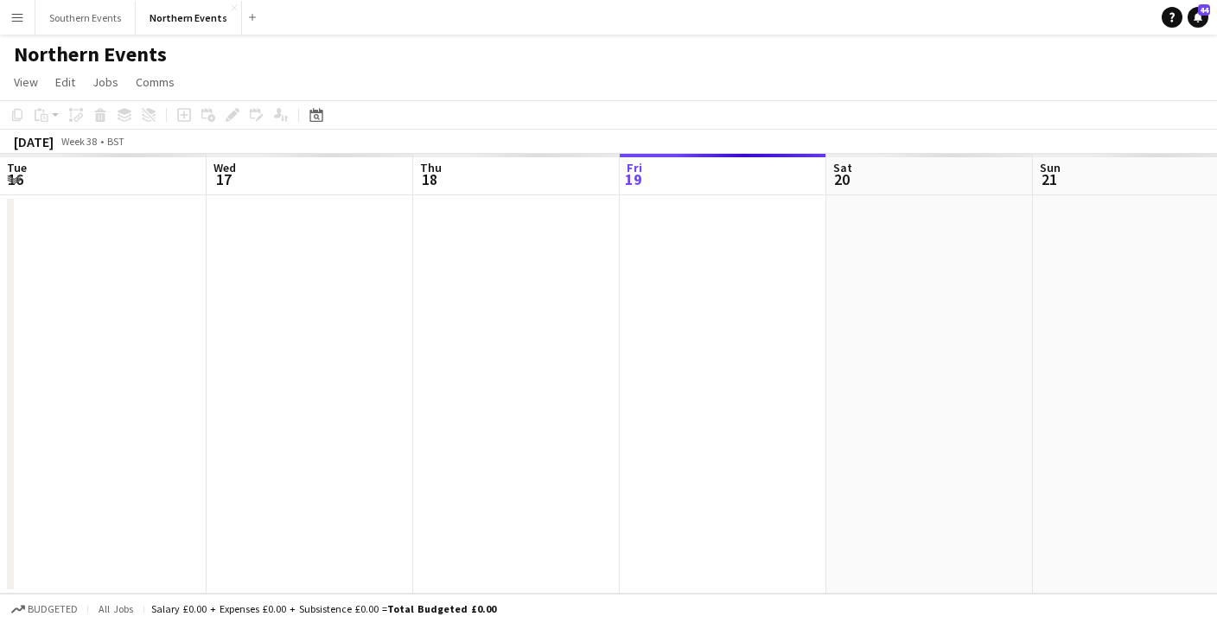
scroll to position [0, 413]
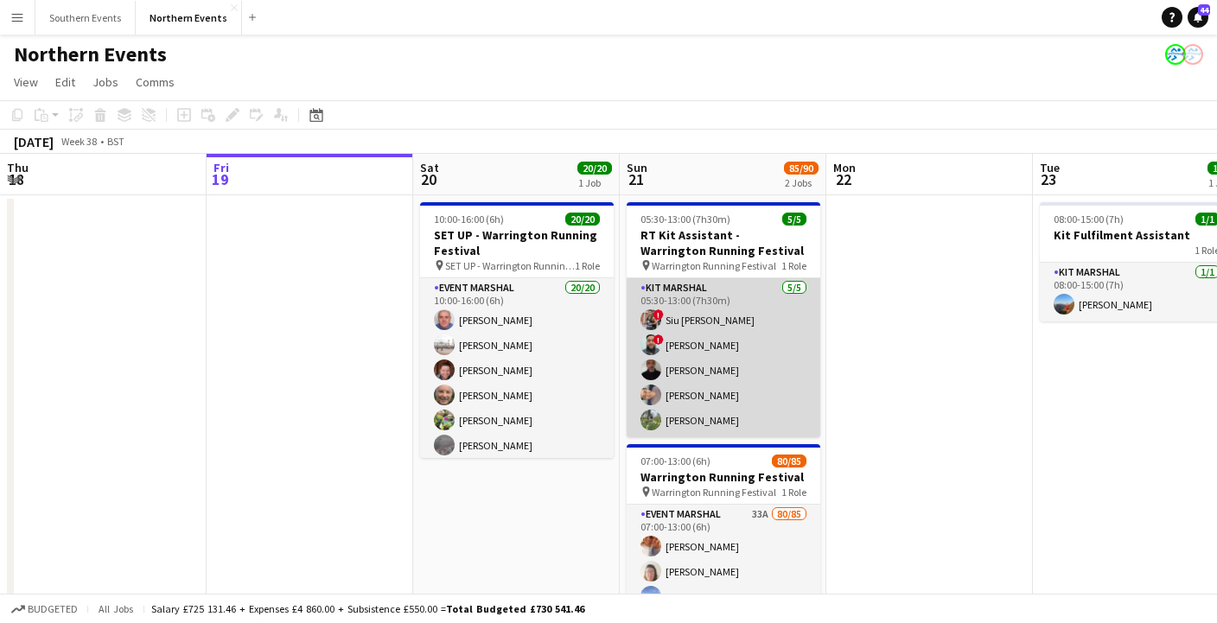
click at [800, 372] on app-card-role "Kit Marshal 5/5 05:30-13:00 (7h30m) ! Siu ao Tsang ! Touseef Ahmed Raymond Bell…" at bounding box center [724, 357] width 194 height 159
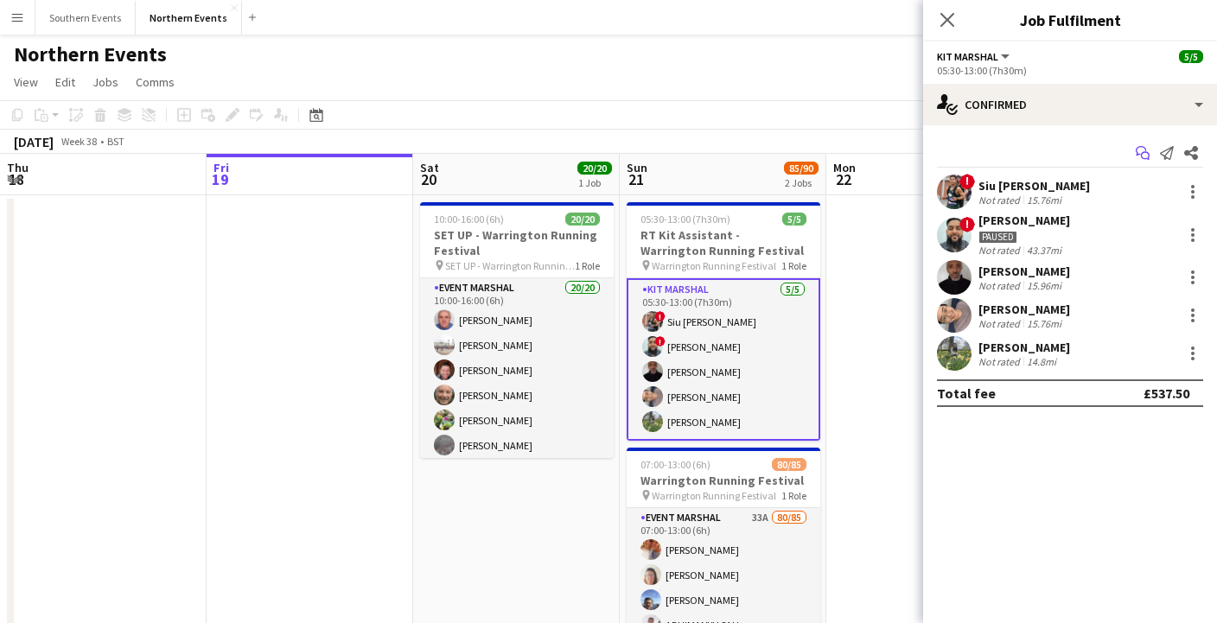
click at [1138, 150] on icon "Start chat" at bounding box center [1143, 153] width 14 height 14
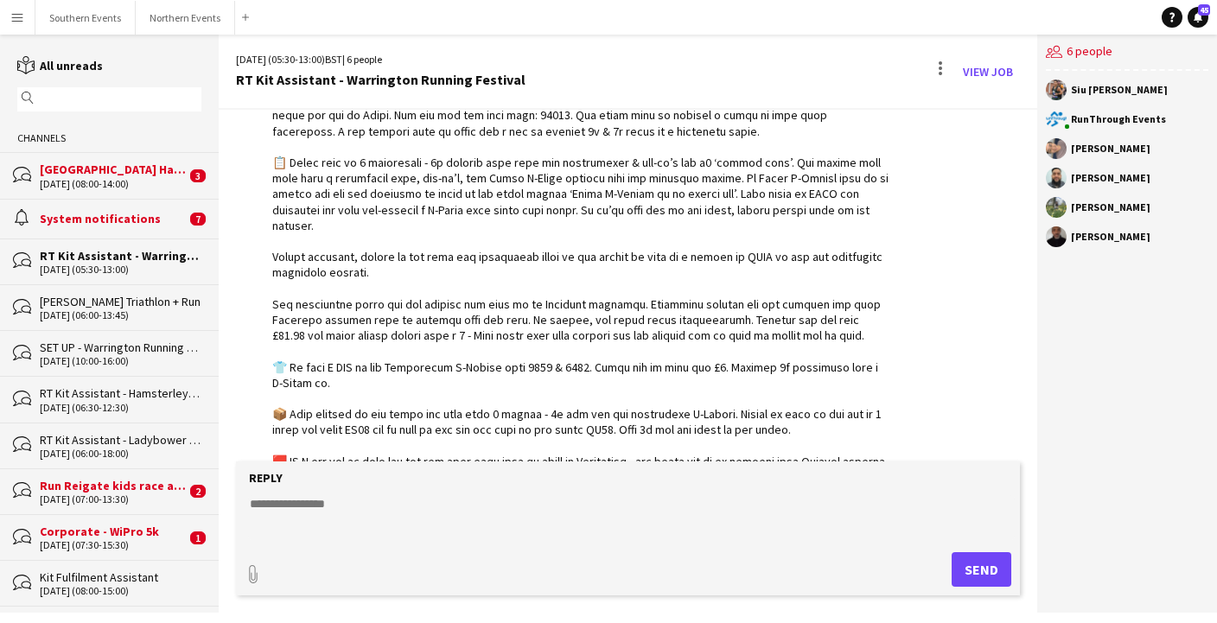
scroll to position [3466, 0]
